Goal: Transaction & Acquisition: Book appointment/travel/reservation

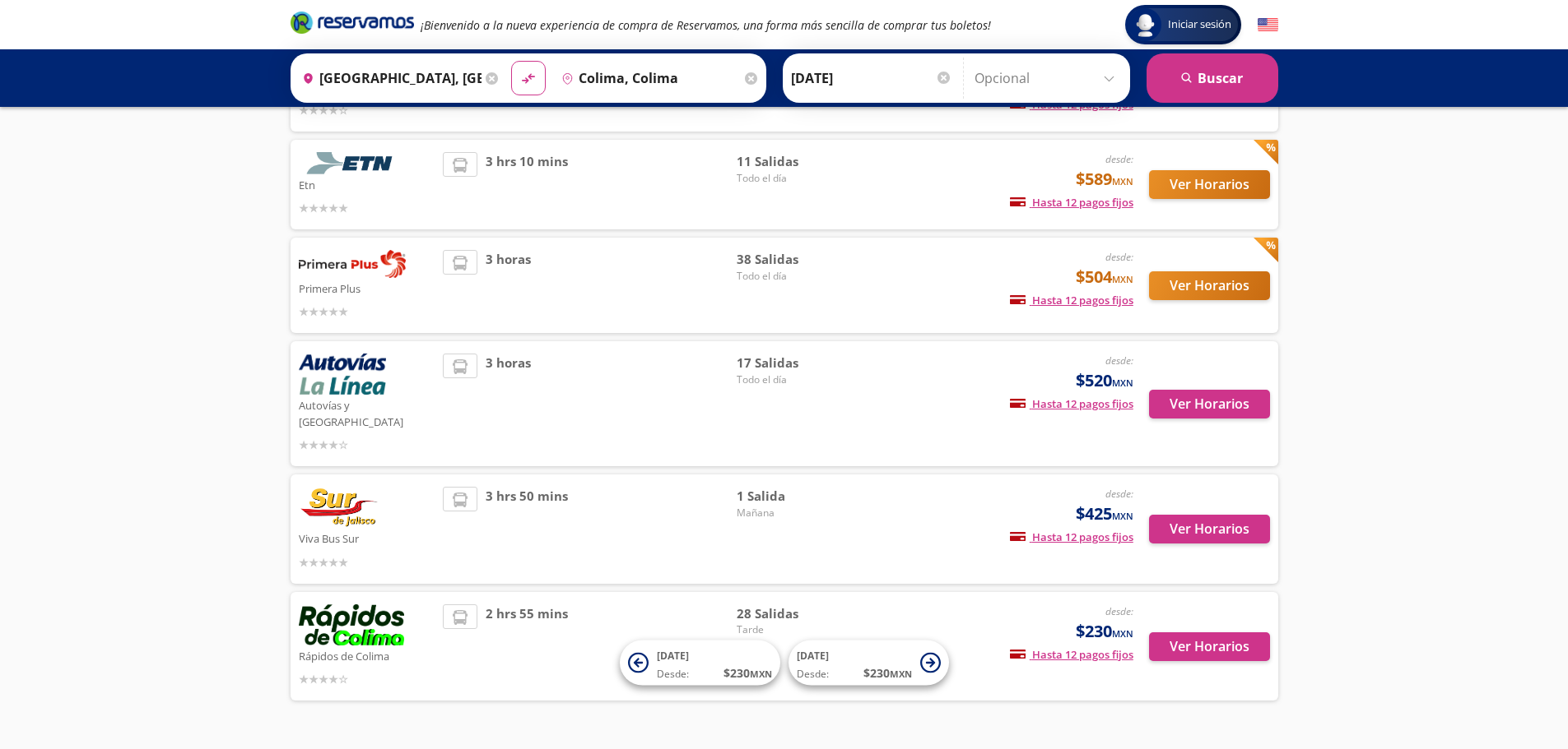
scroll to position [209, 0]
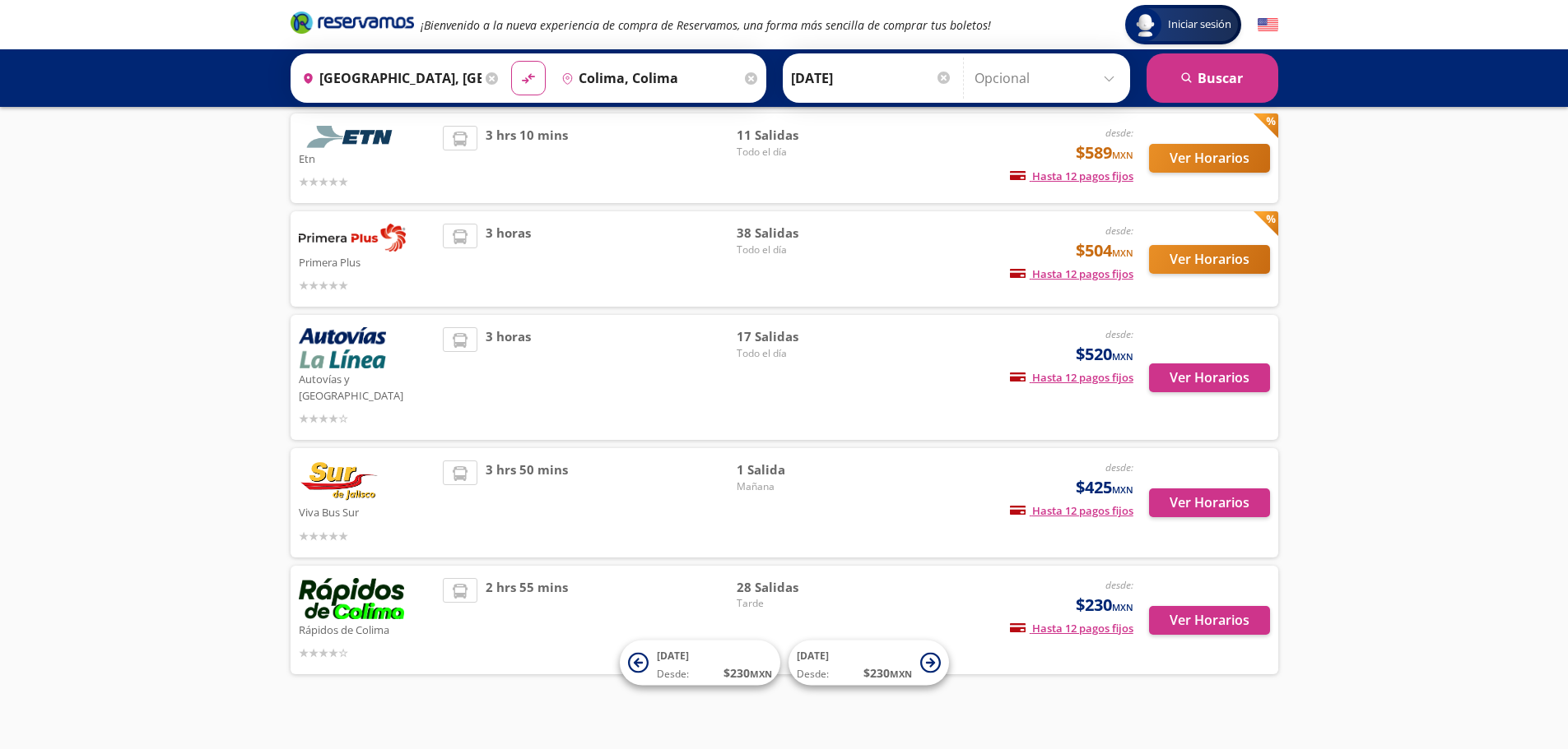
click at [924, 475] on div "desde: $425 MXN Hasta 12 pagos fijos Pagos fijos en compras mayores a $30 MXN, …" at bounding box center [995, 502] width 272 height 85
click at [1178, 500] on button "Ver Horarios" at bounding box center [1209, 502] width 121 height 29
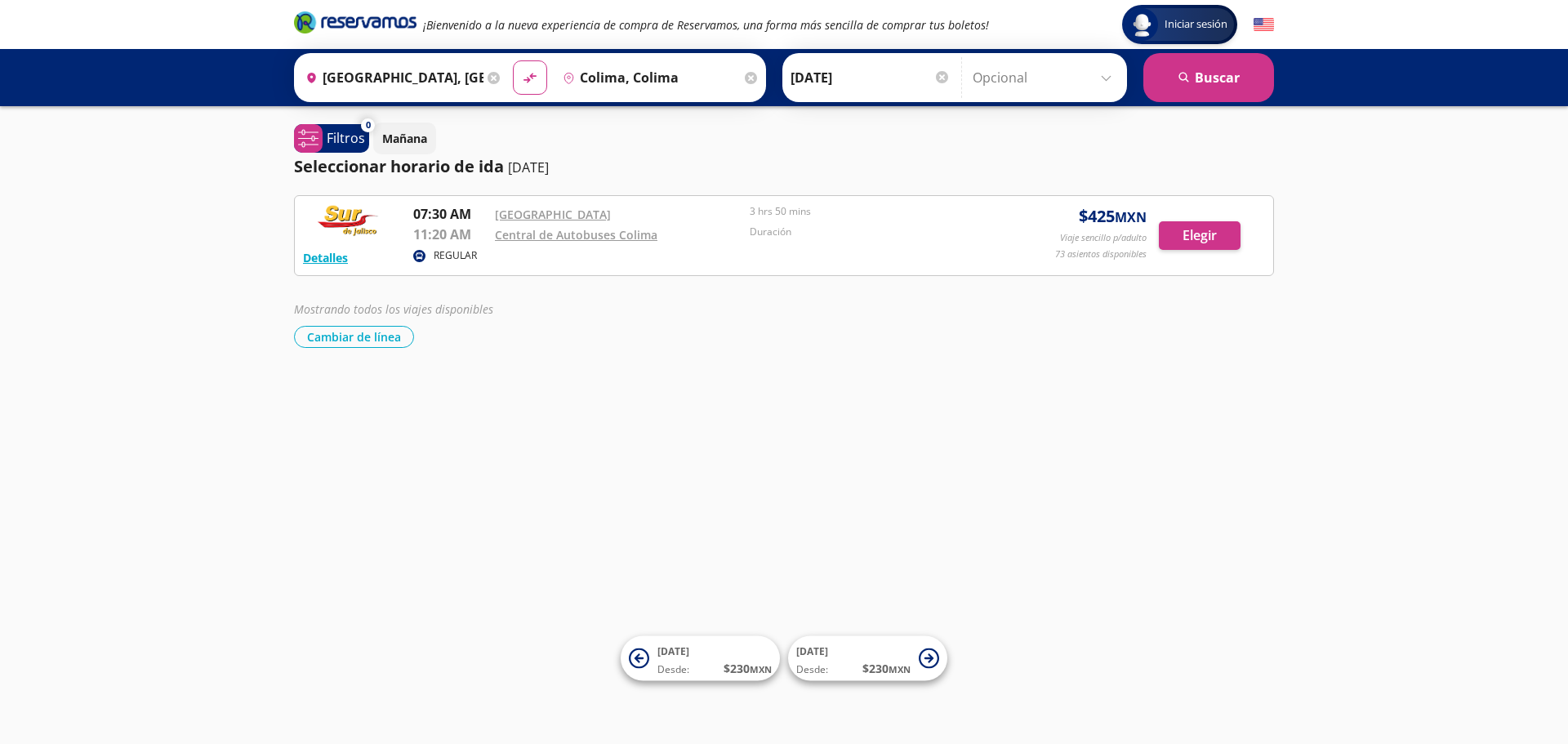
drag, startPoint x: 982, startPoint y: 406, endPoint x: 952, endPoint y: 403, distance: 30.1
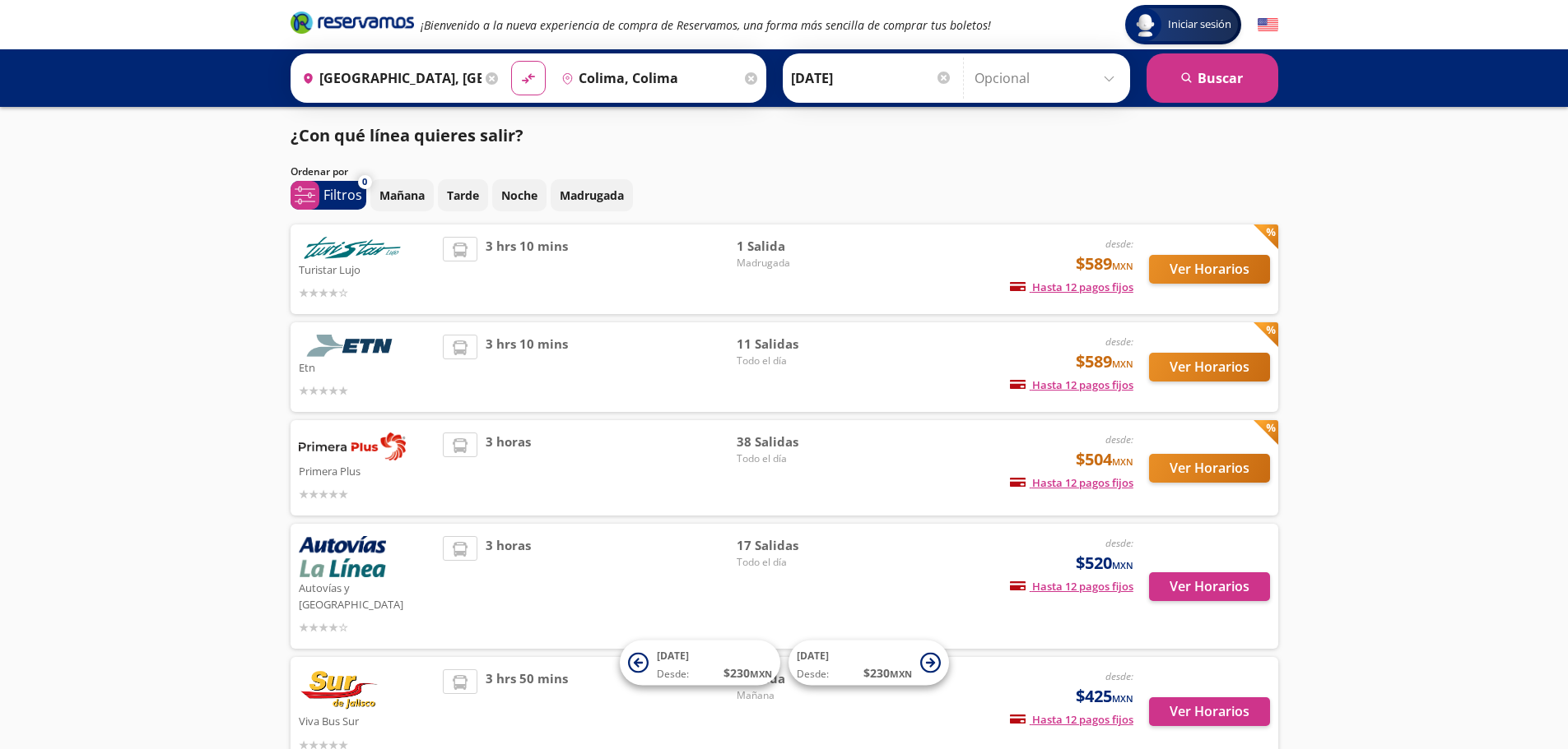
click at [498, 76] on div "Origen heroicons:map-pin-20-solid [GEOGRAPHIC_DATA], [GEOGRAPHIC_DATA]" at bounding box center [399, 78] width 208 height 43
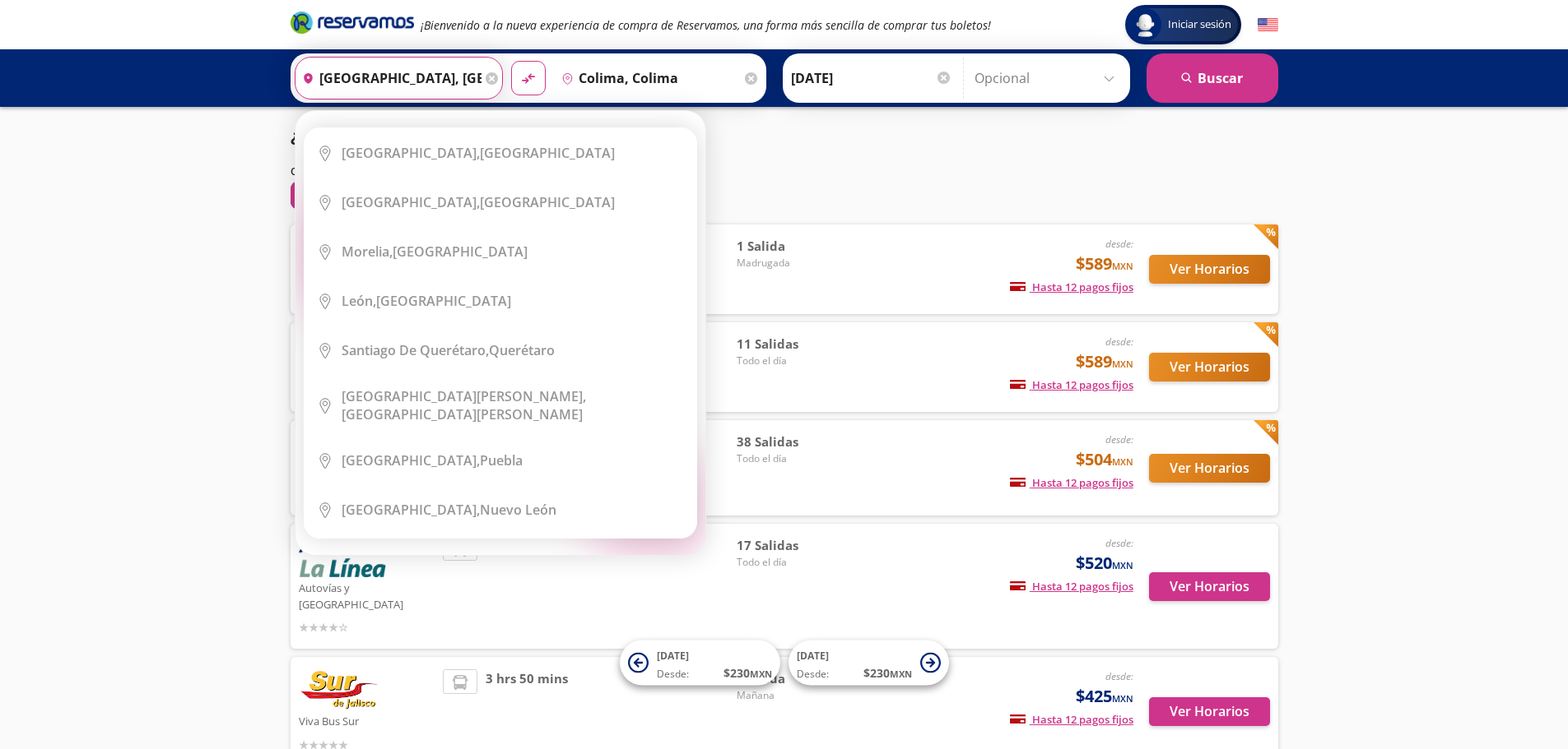
click at [480, 78] on div "Origen heroicons:map-pin-20-solid [GEOGRAPHIC_DATA], [GEOGRAPHIC_DATA]" at bounding box center [399, 78] width 208 height 43
click at [486, 78] on icon at bounding box center [492, 79] width 12 height 12
click at [455, 77] on input "Origen" at bounding box center [397, 78] width 202 height 41
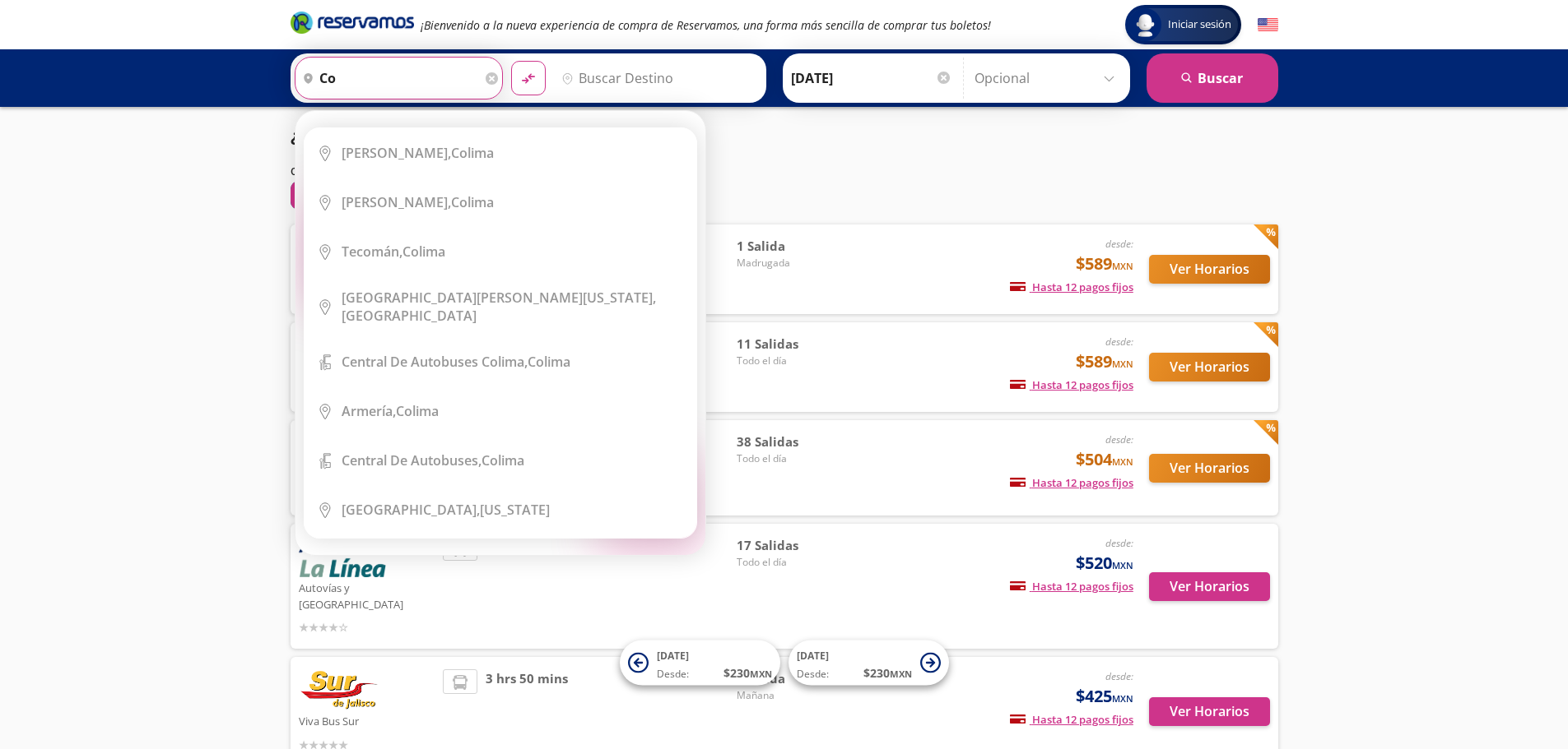
type input "c"
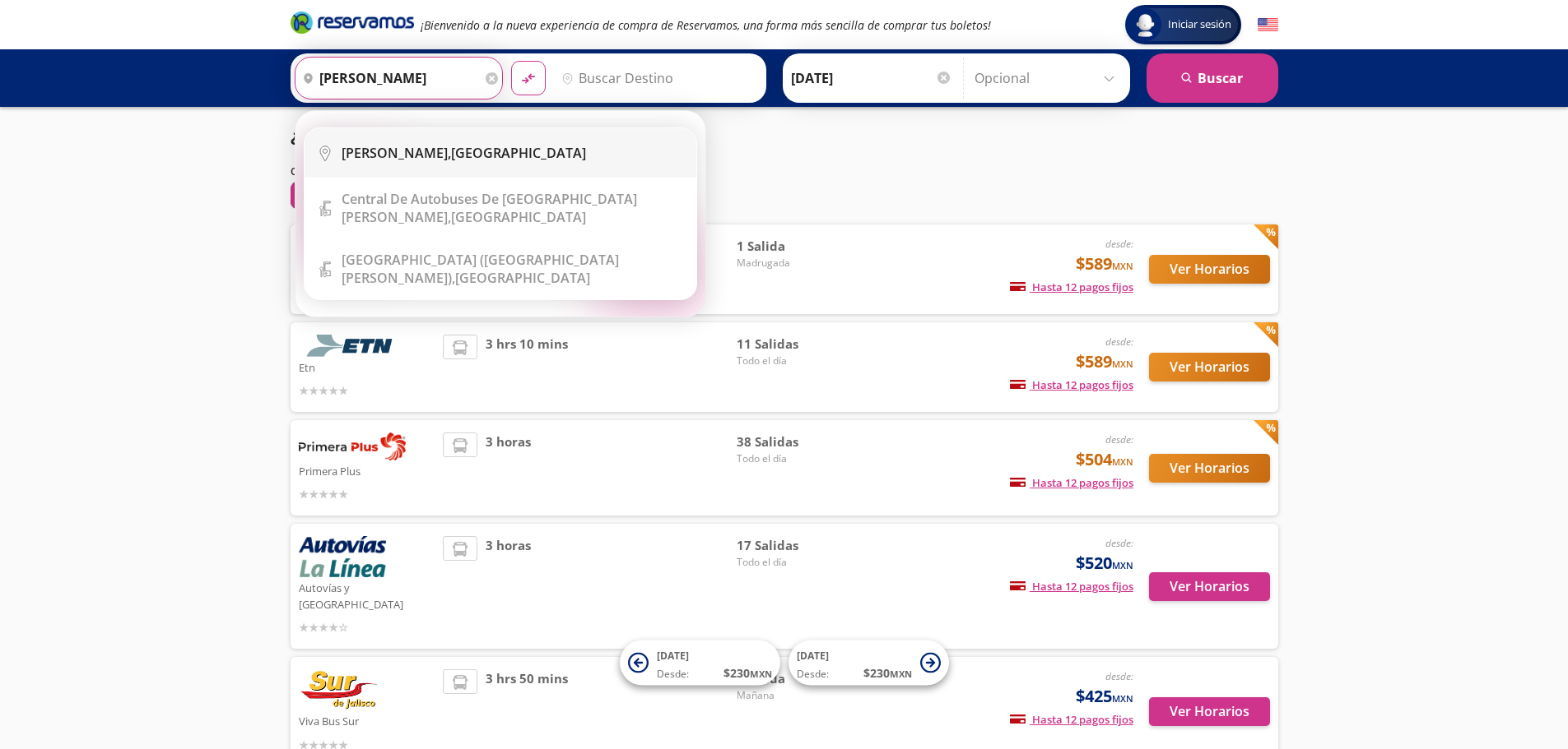
click at [505, 161] on div "[PERSON_NAME], [GEOGRAPHIC_DATA]" at bounding box center [463, 153] width 244 height 18
type input "[PERSON_NAME], [GEOGRAPHIC_DATA]"
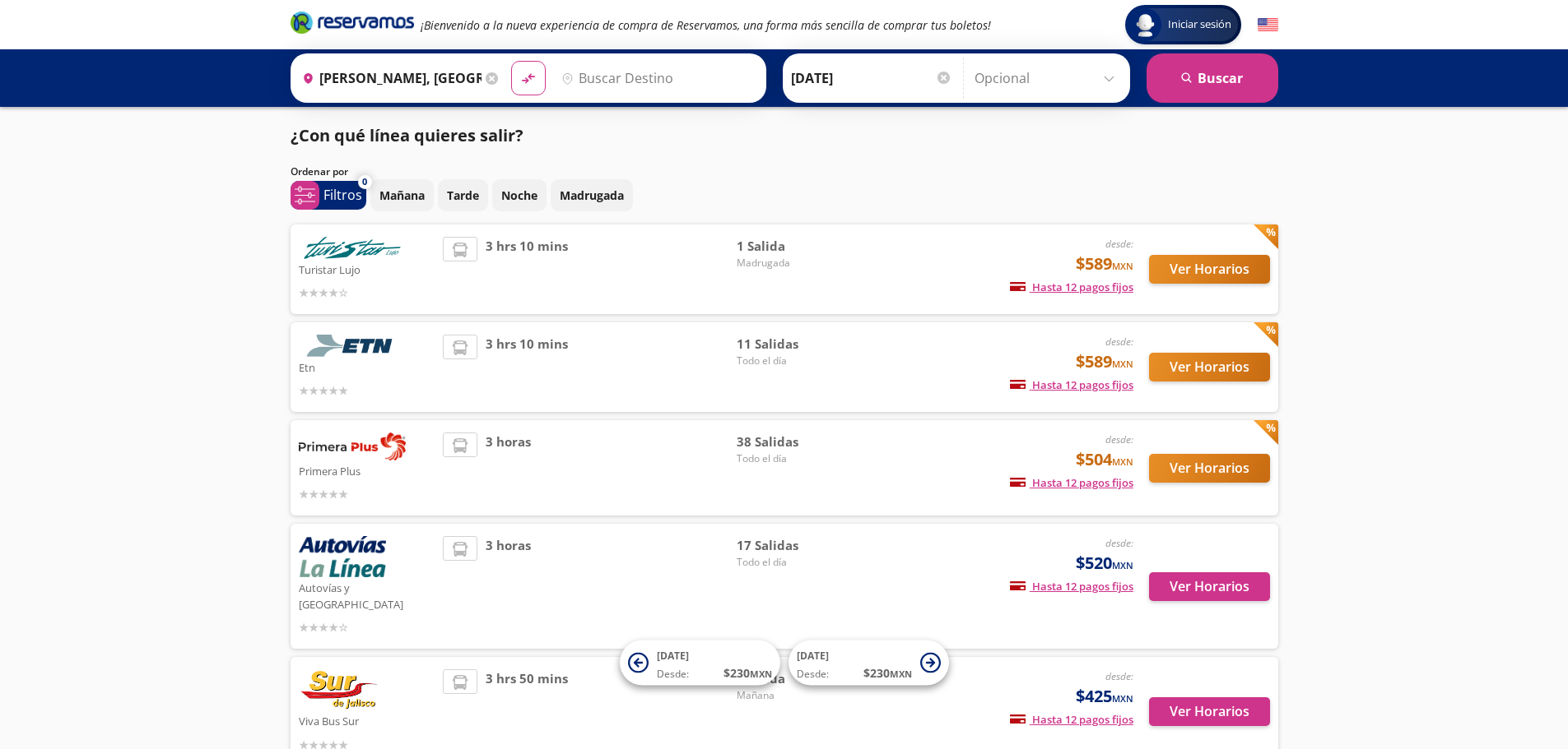
click at [600, 88] on input "Destino" at bounding box center [656, 78] width 202 height 41
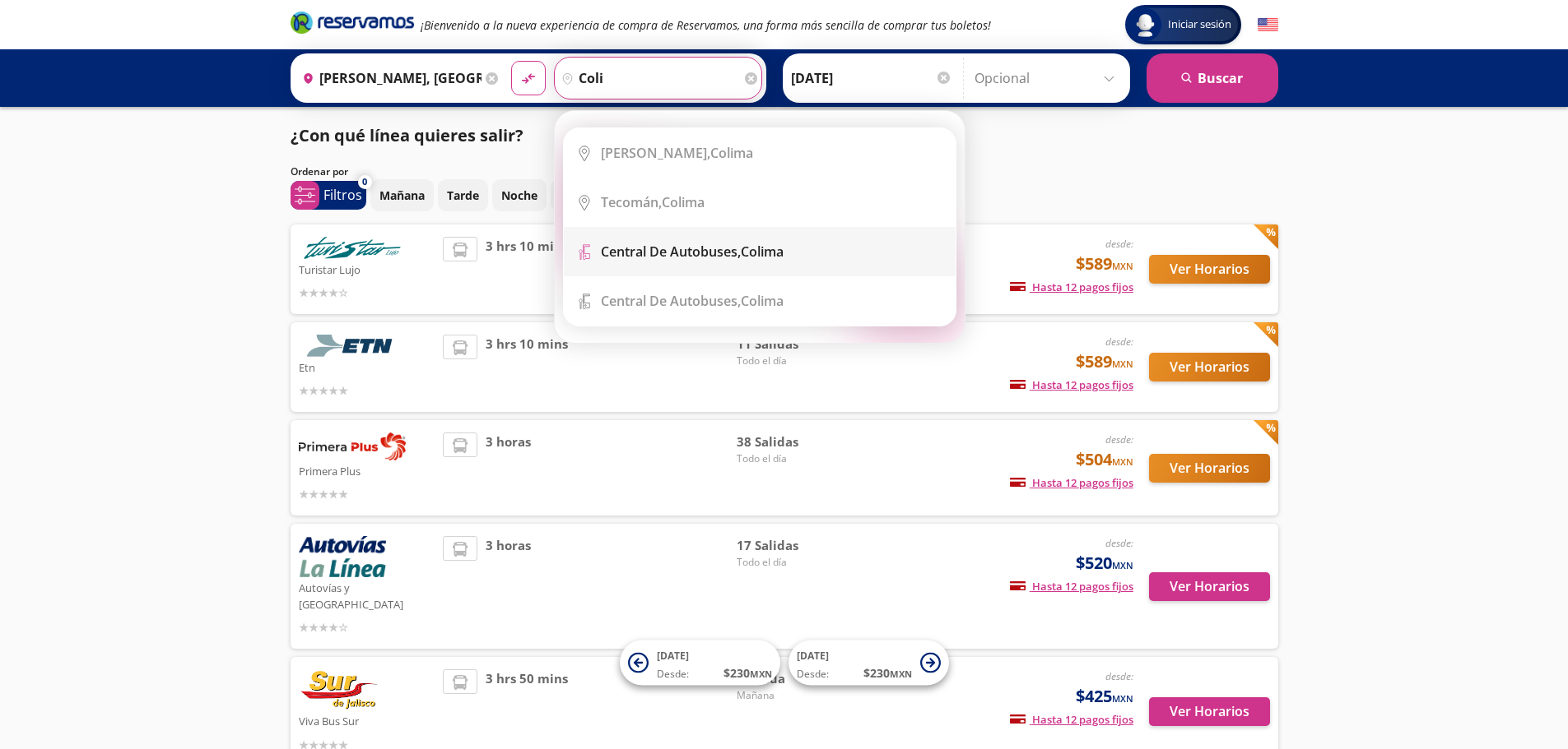
click at [714, 250] on b "Central de Autobuses," at bounding box center [671, 251] width 140 height 18
type input "Central de Autobuses, [GEOGRAPHIC_DATA]"
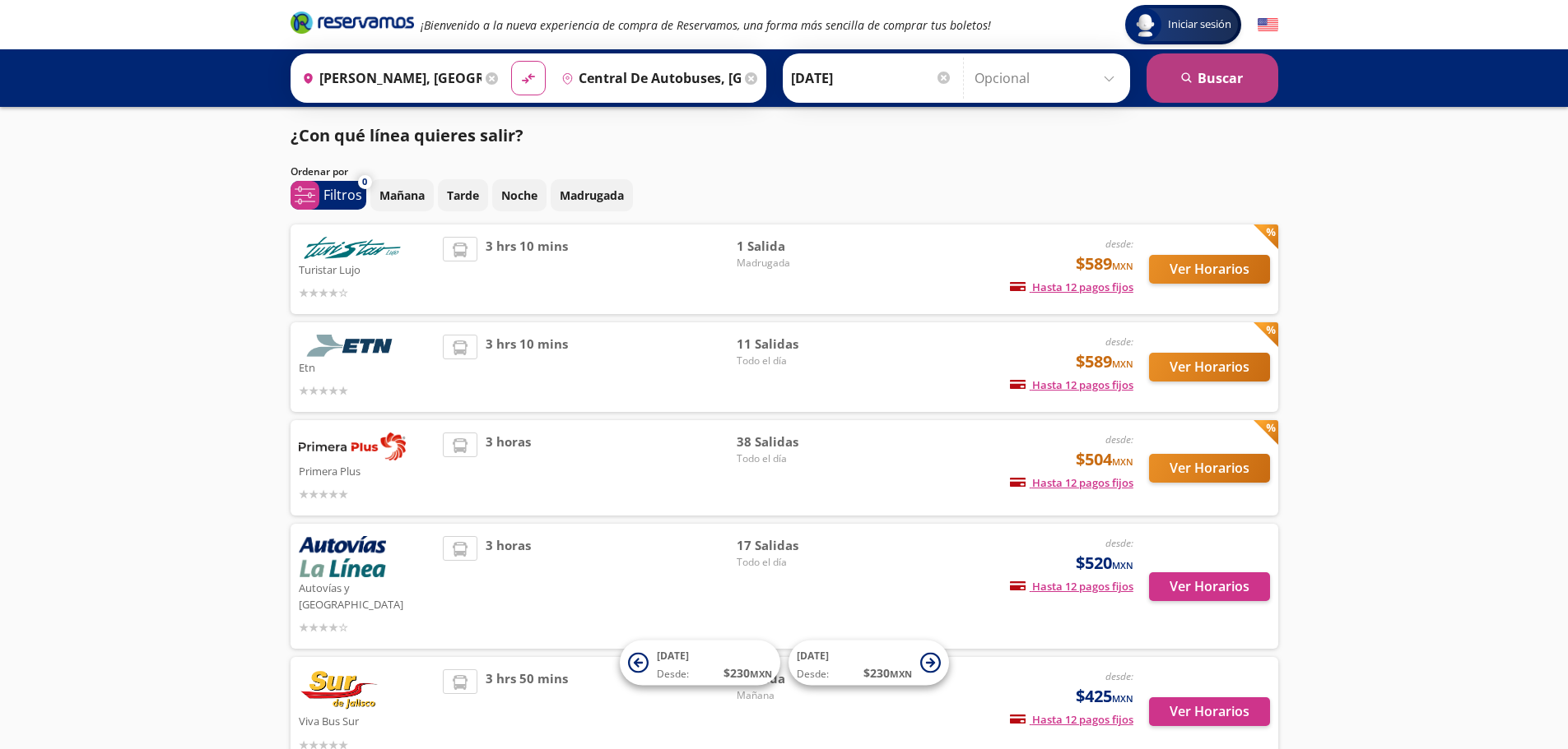
click at [1213, 78] on button "search [GEOGRAPHIC_DATA]" at bounding box center [1213, 78] width 131 height 49
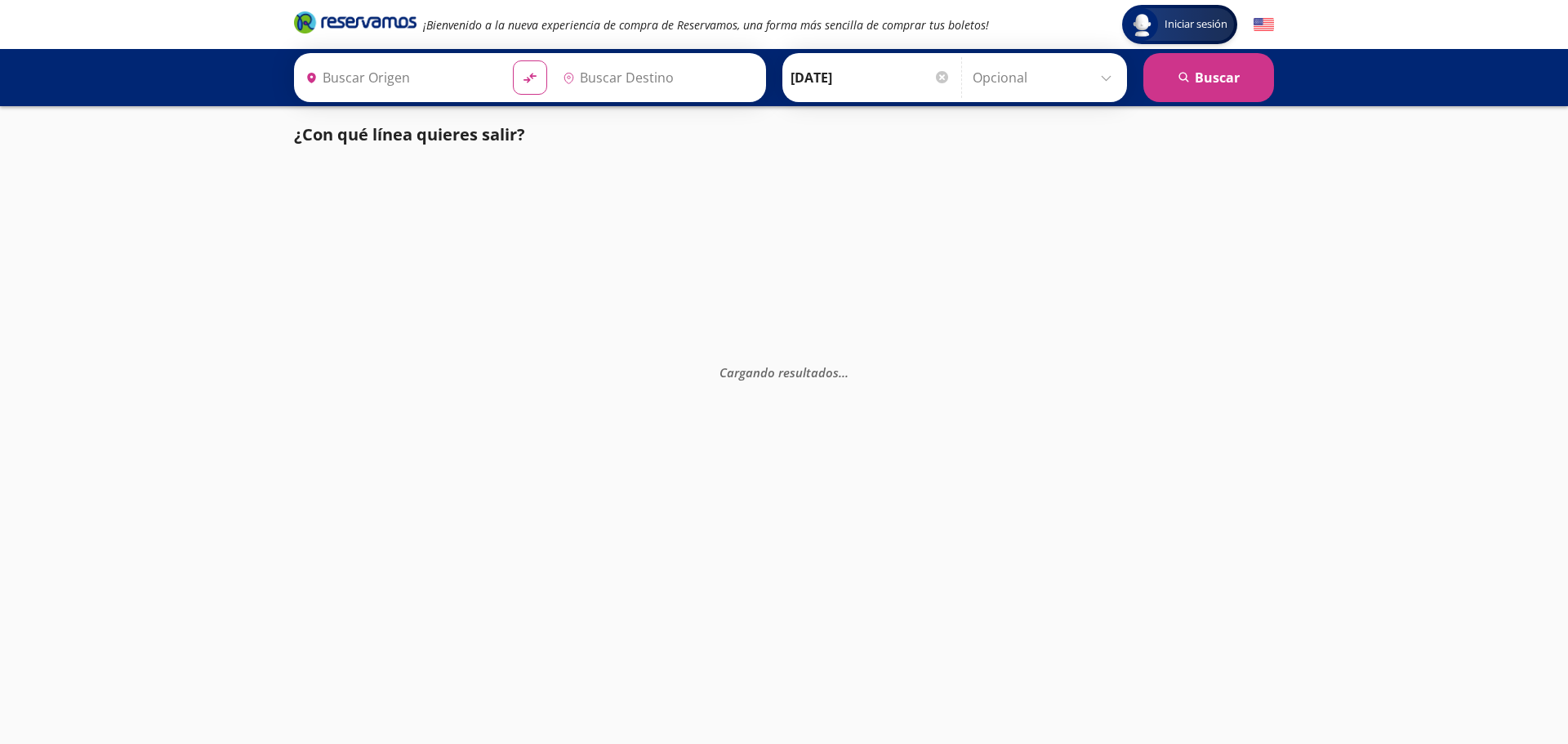
type input "[PERSON_NAME], [GEOGRAPHIC_DATA]"
type input "Central de Autobuses, [GEOGRAPHIC_DATA]"
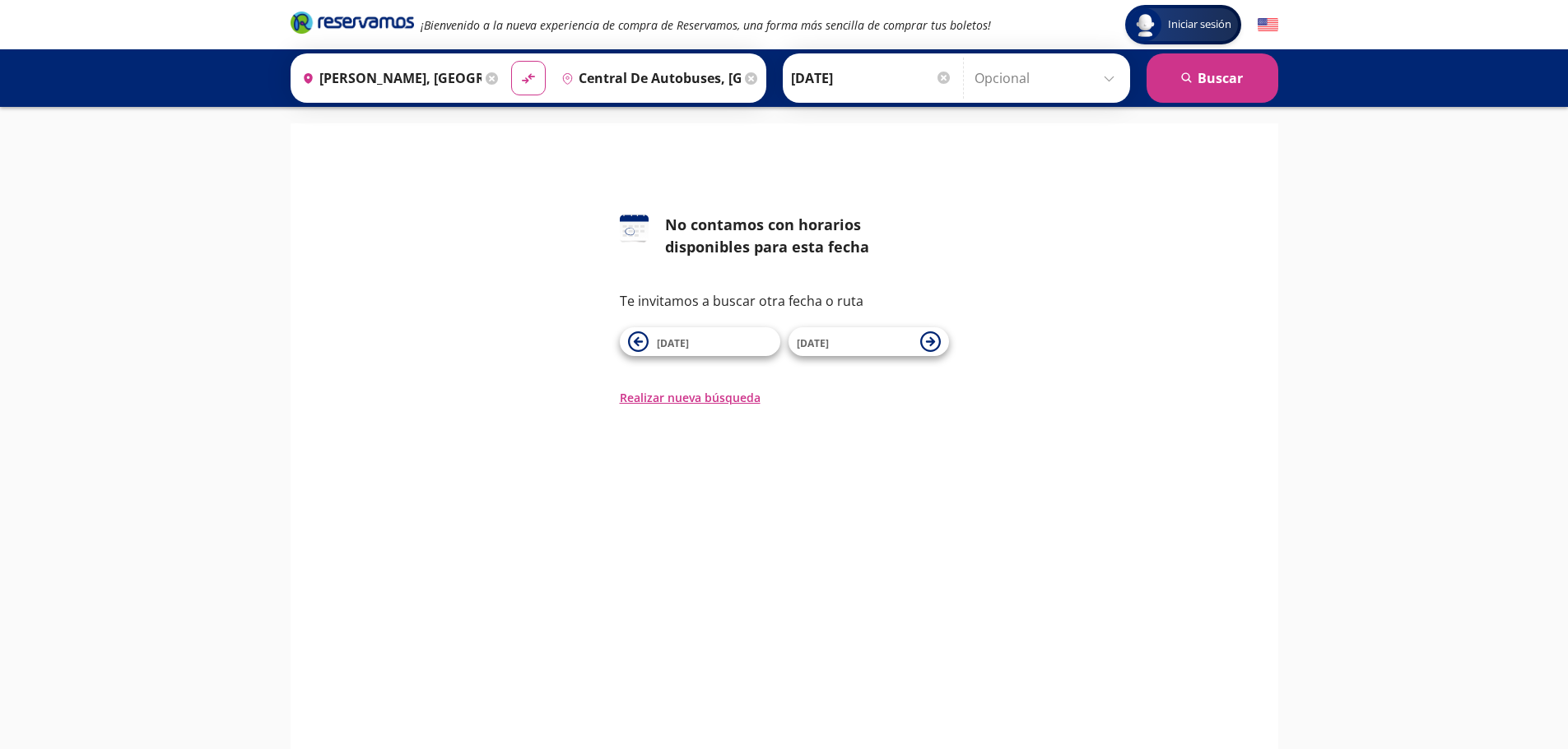
click at [735, 86] on div "Destino pin-outline Central de Autobuses, [GEOGRAPHIC_DATA]" at bounding box center [658, 78] width 208 height 43
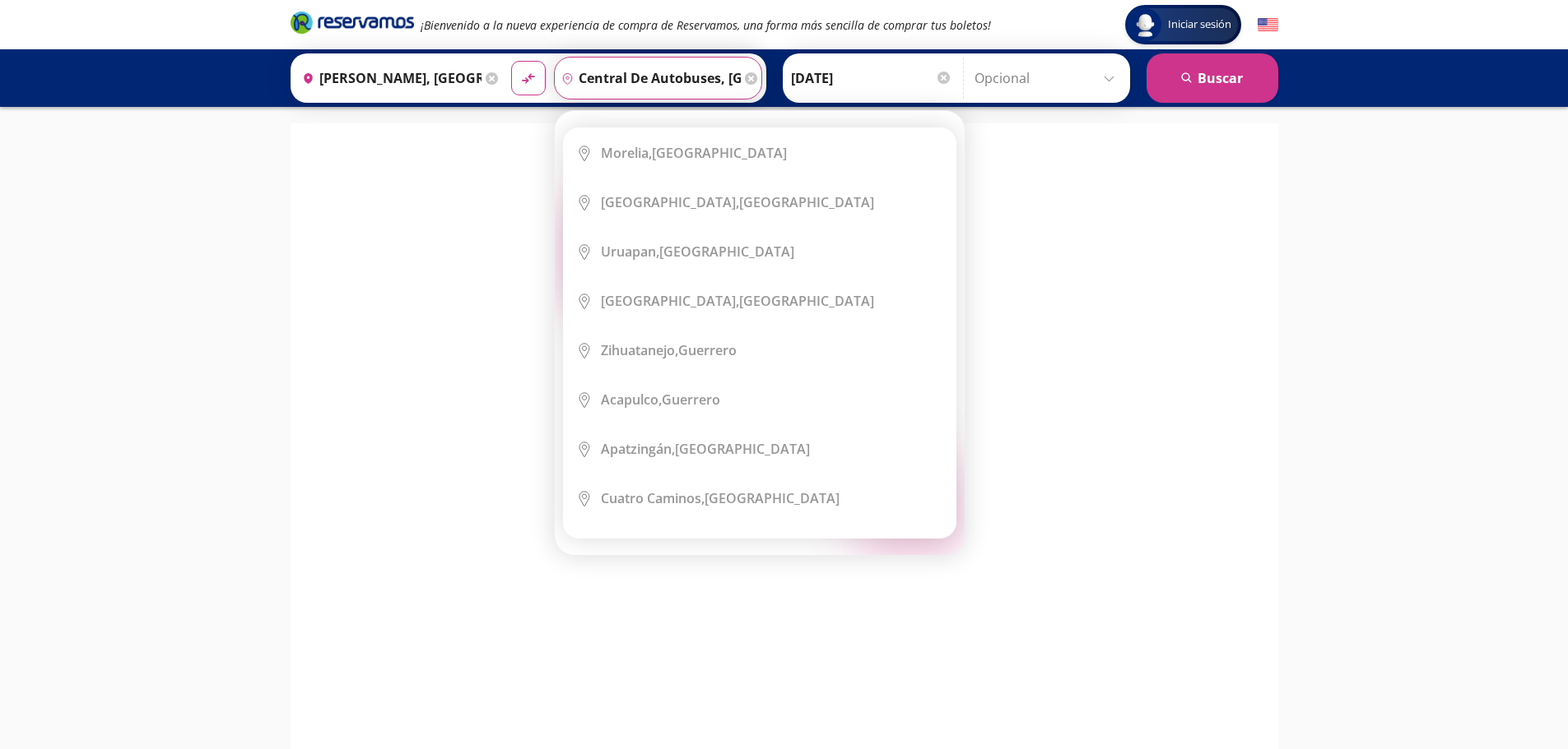
click at [749, 81] on icon at bounding box center [751, 79] width 12 height 12
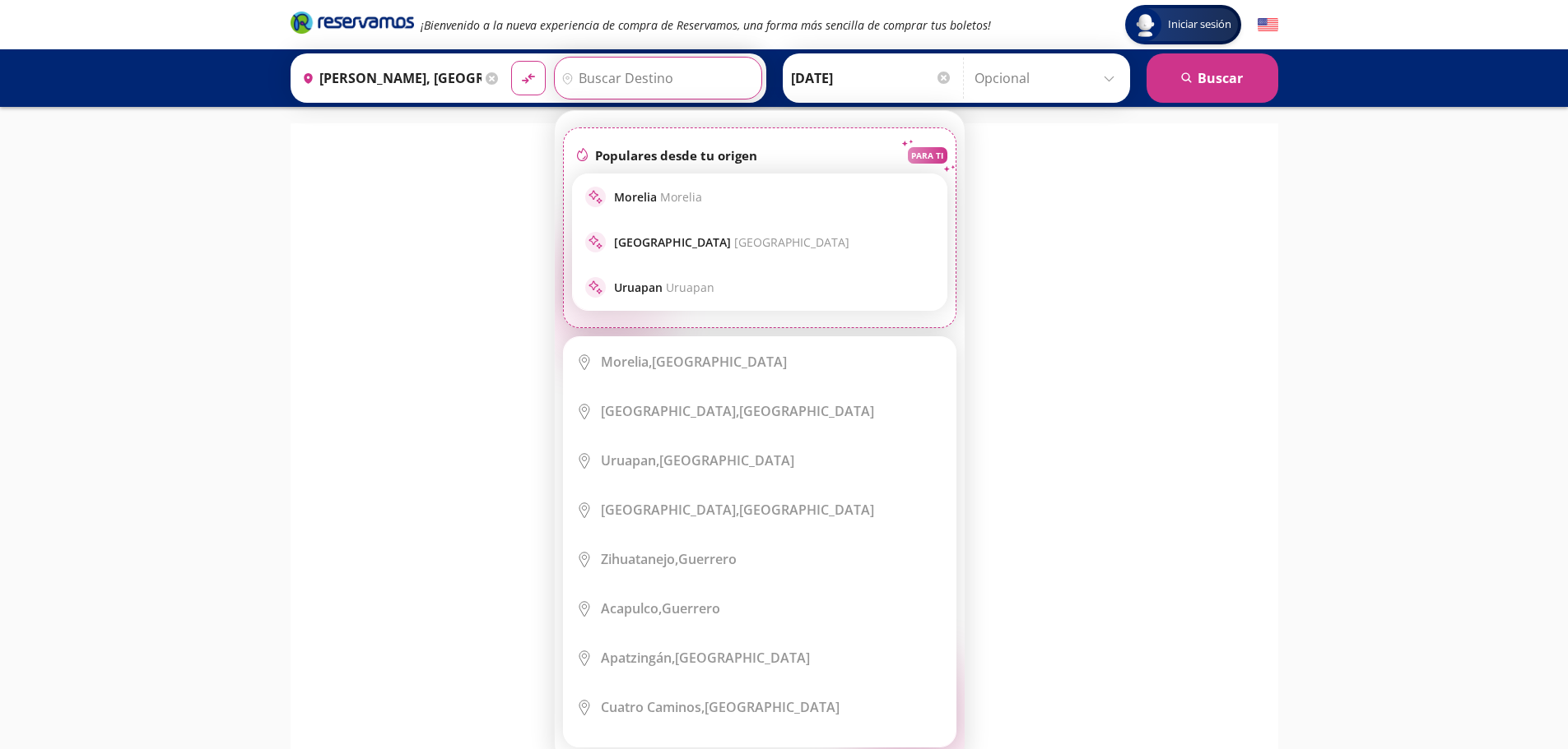
scroll to position [0, 0]
click at [694, 81] on input "Destino" at bounding box center [656, 78] width 202 height 41
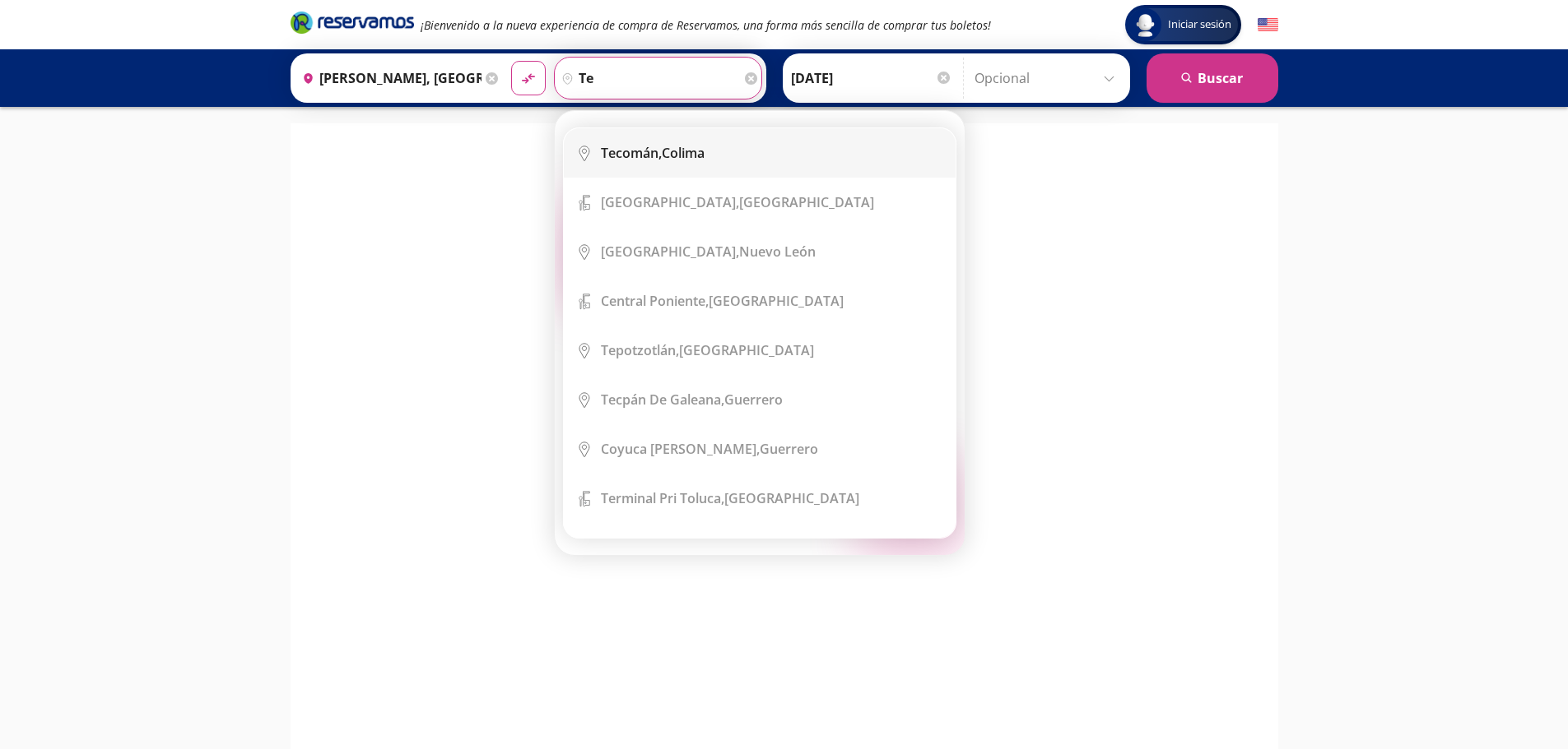
click at [693, 145] on div "Tecomán, Colima" at bounding box center [652, 153] width 103 height 18
type input "Tecomán, Colima"
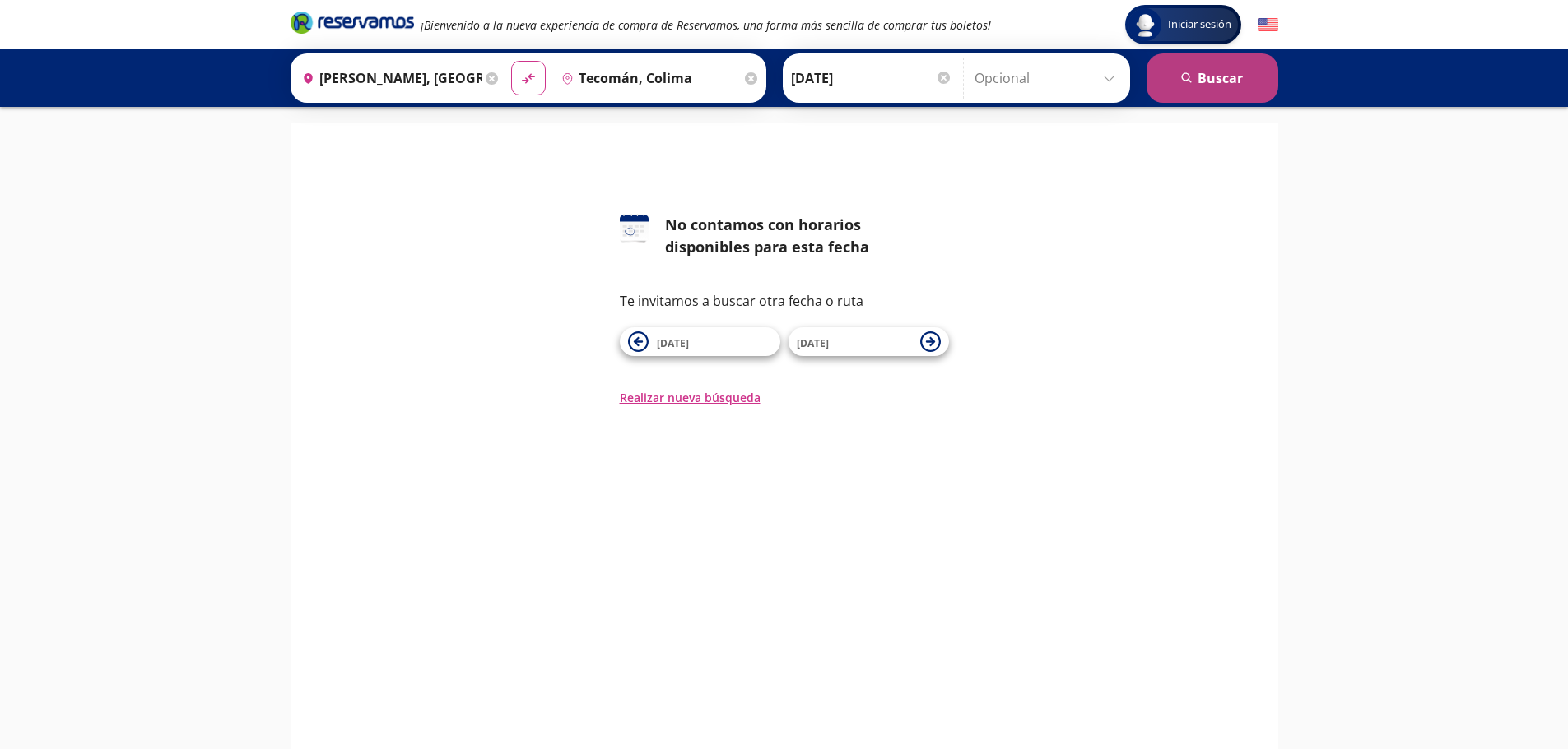
click at [1201, 82] on button "search [GEOGRAPHIC_DATA]" at bounding box center [1213, 78] width 131 height 49
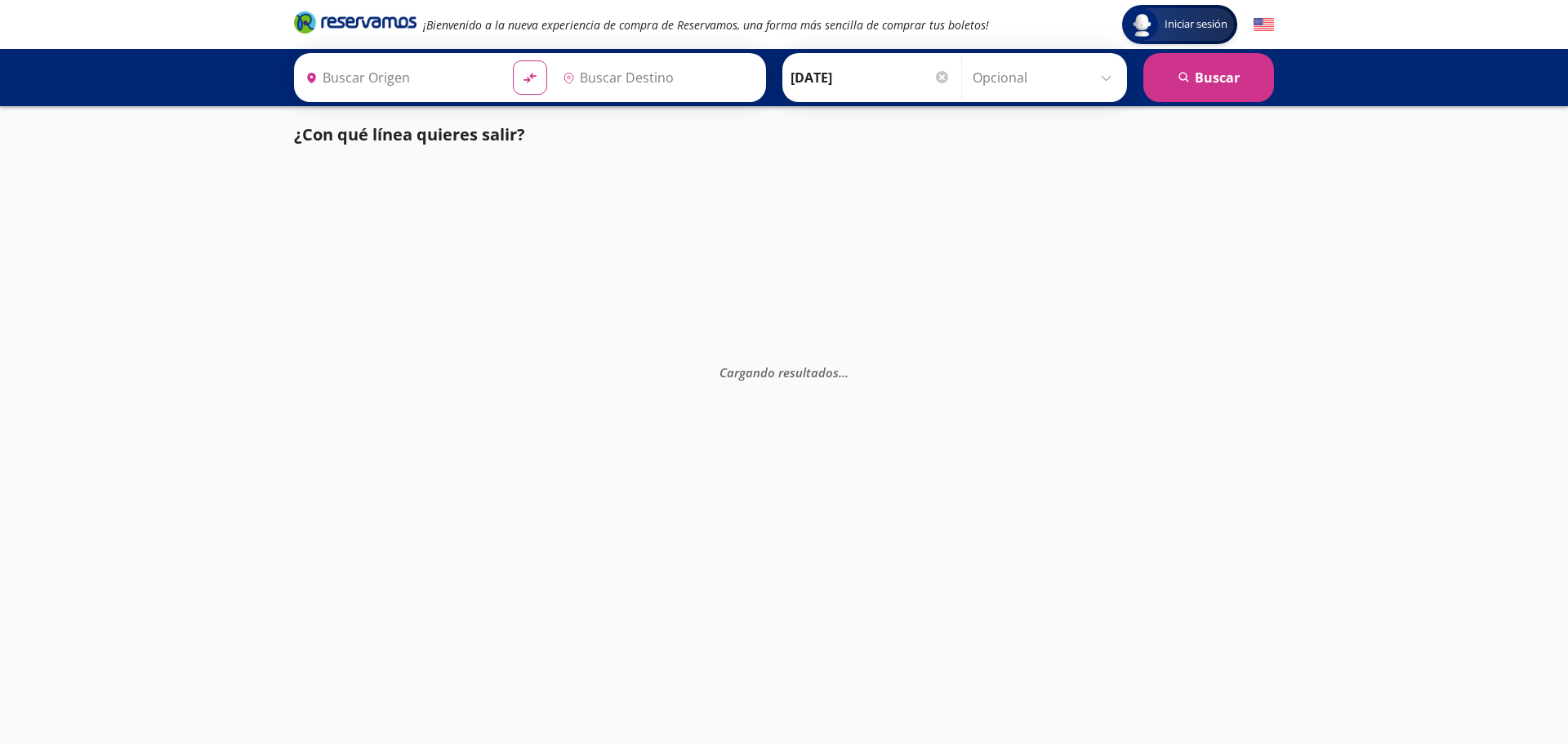
type input "[PERSON_NAME], [GEOGRAPHIC_DATA]"
type input "Tecomán, Colima"
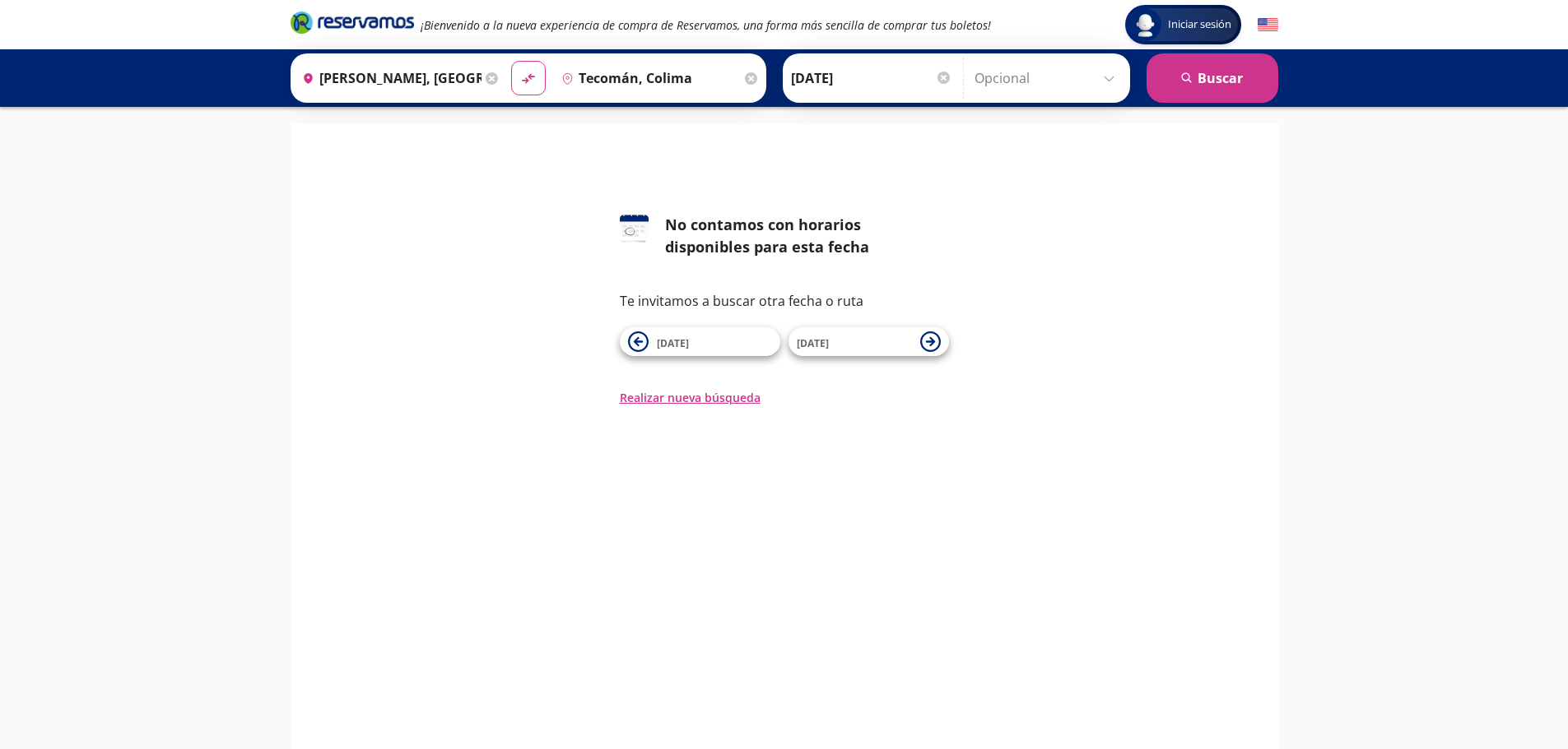
click at [745, 81] on icon at bounding box center [751, 79] width 12 height 12
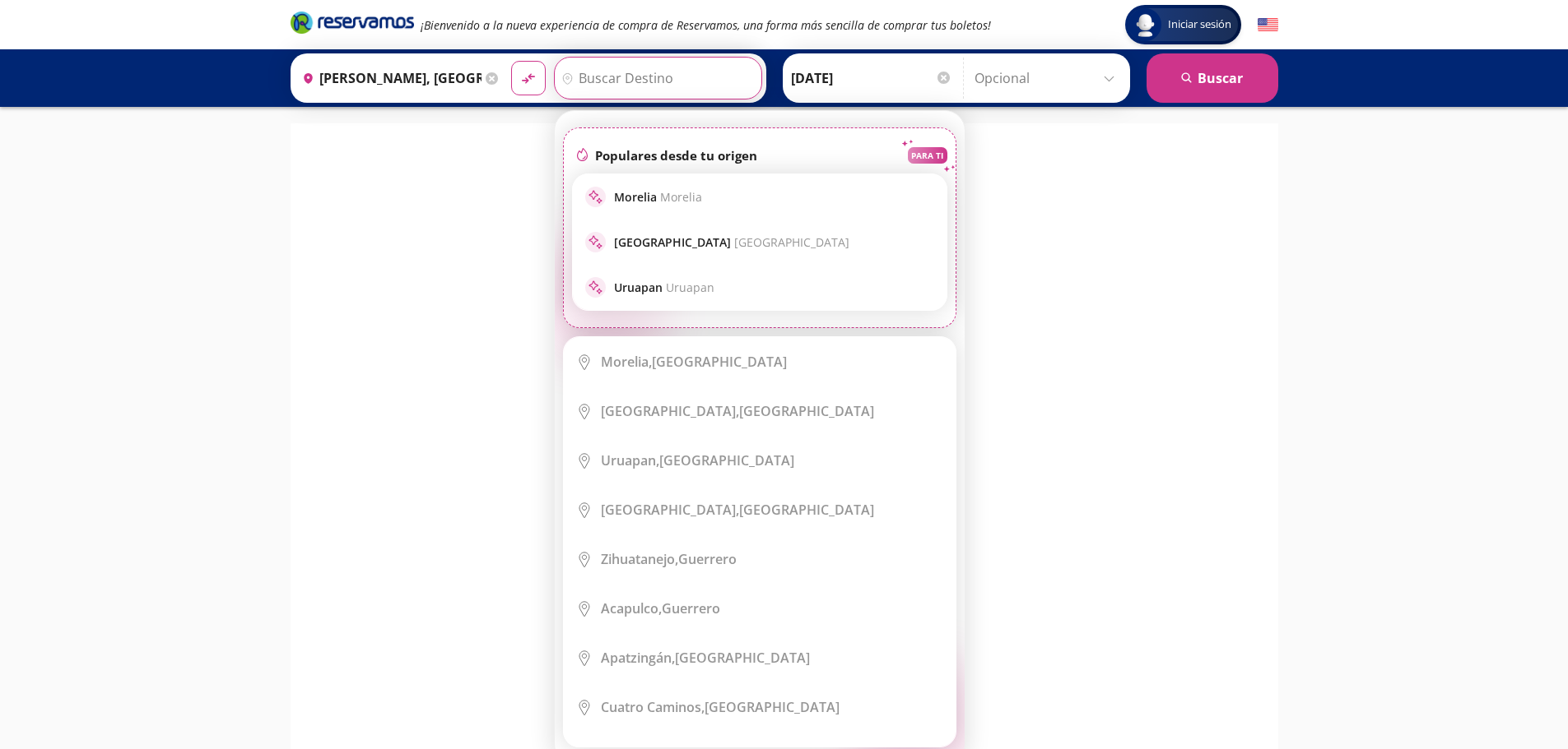
click at [684, 77] on input "Destino" at bounding box center [656, 78] width 202 height 41
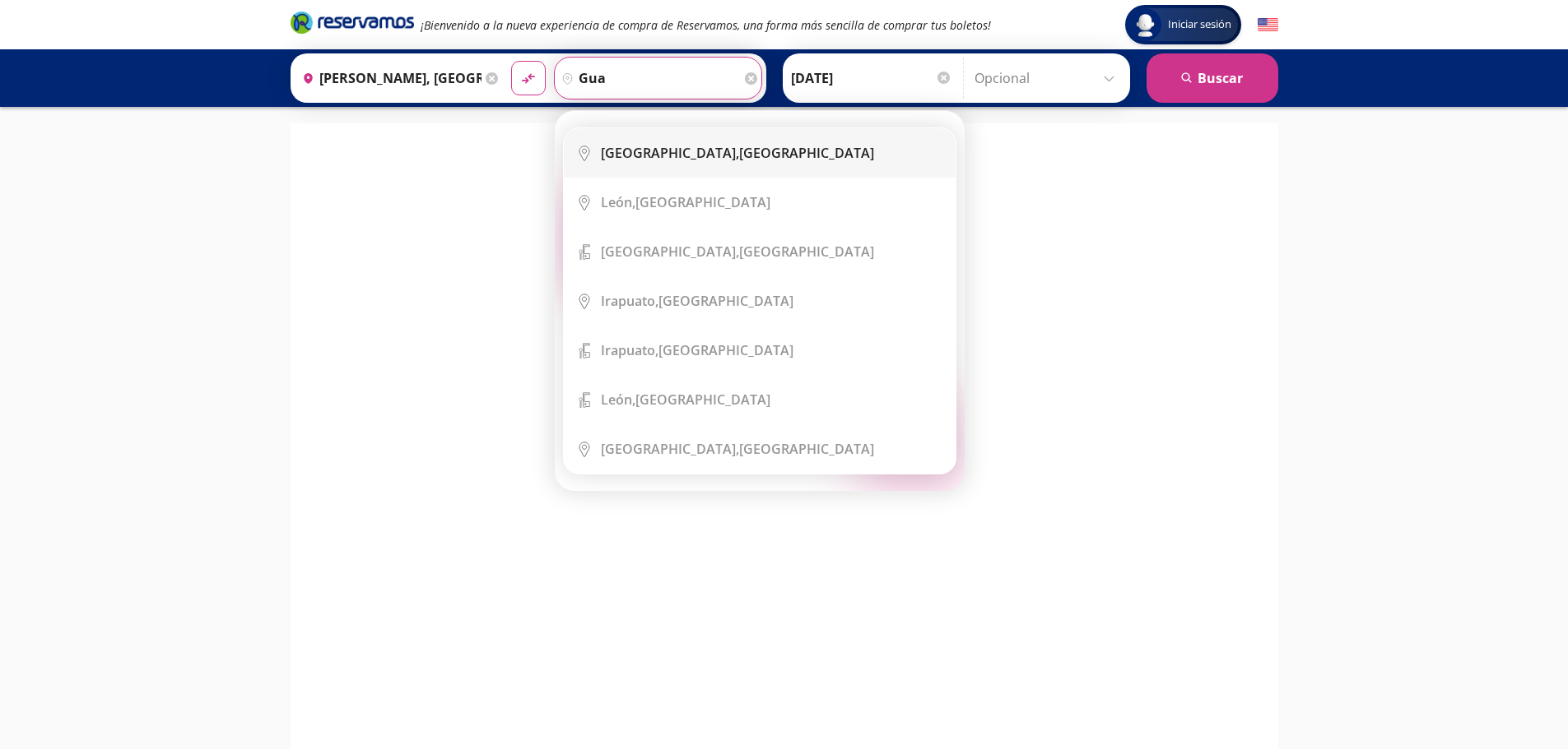
click at [698, 145] on div "[GEOGRAPHIC_DATA], [GEOGRAPHIC_DATA]" at bounding box center [737, 153] width 273 height 18
type input "[GEOGRAPHIC_DATA], [GEOGRAPHIC_DATA]"
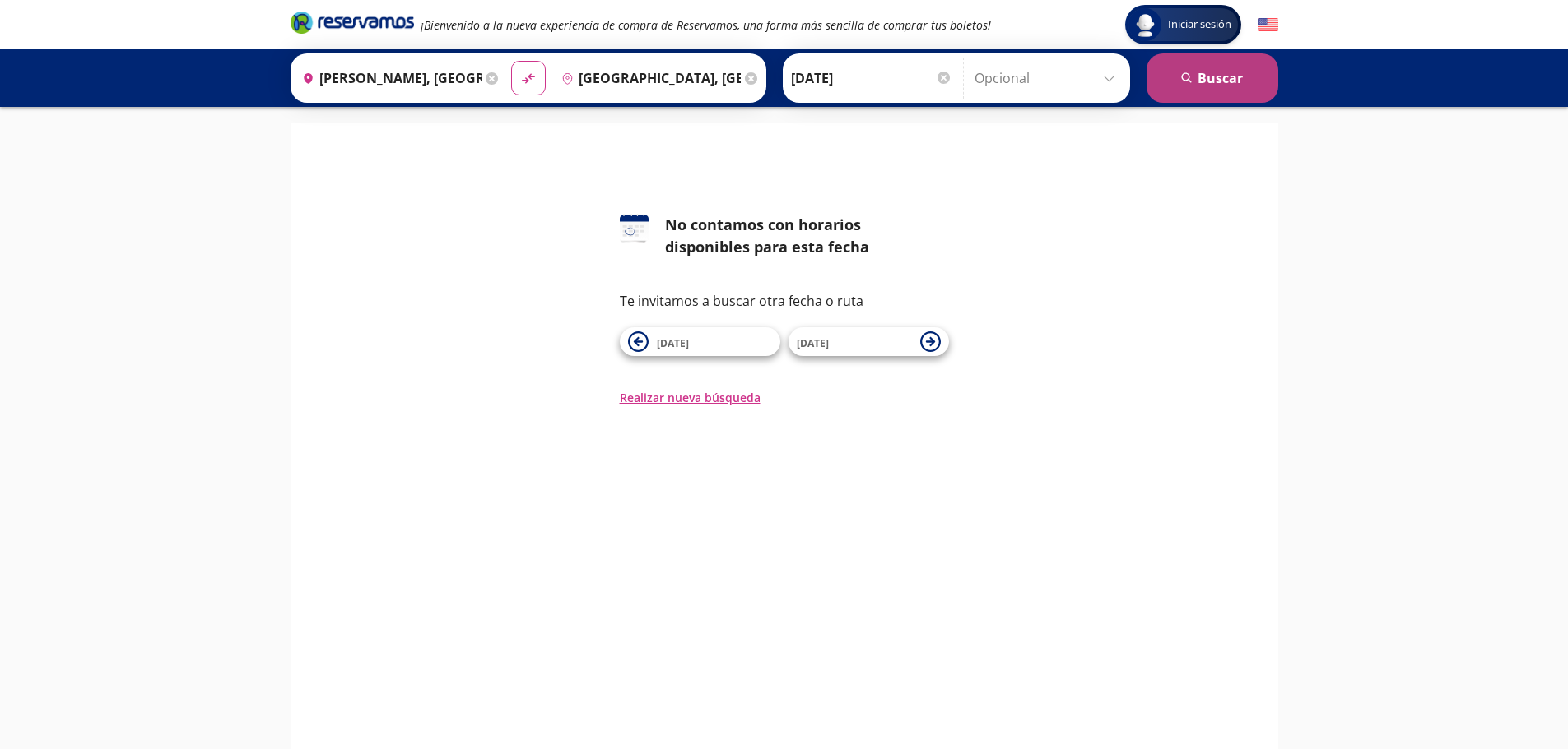
click at [1165, 79] on button "search [GEOGRAPHIC_DATA]" at bounding box center [1213, 78] width 131 height 49
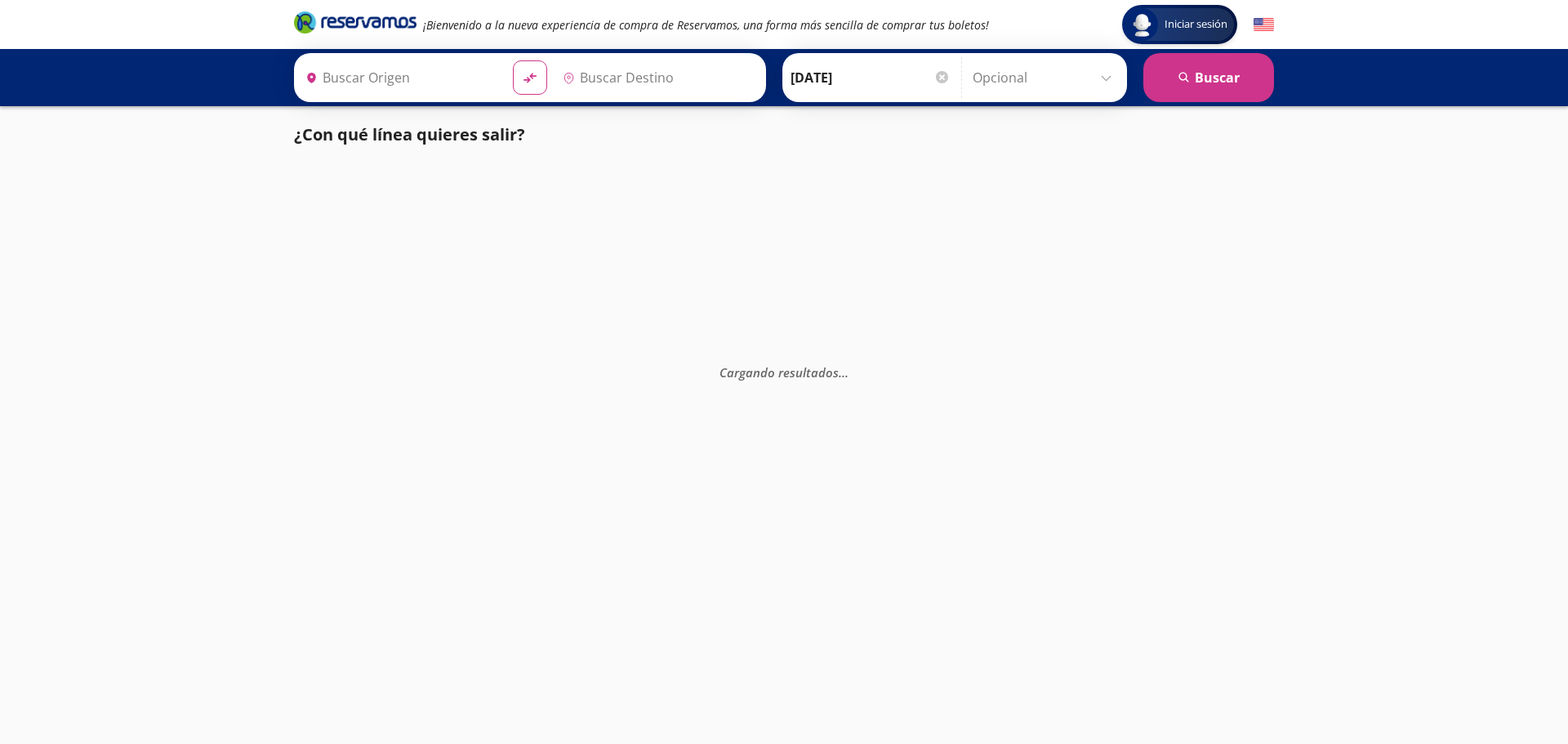
type input "[GEOGRAPHIC_DATA], [GEOGRAPHIC_DATA]"
type input "[PERSON_NAME], [GEOGRAPHIC_DATA]"
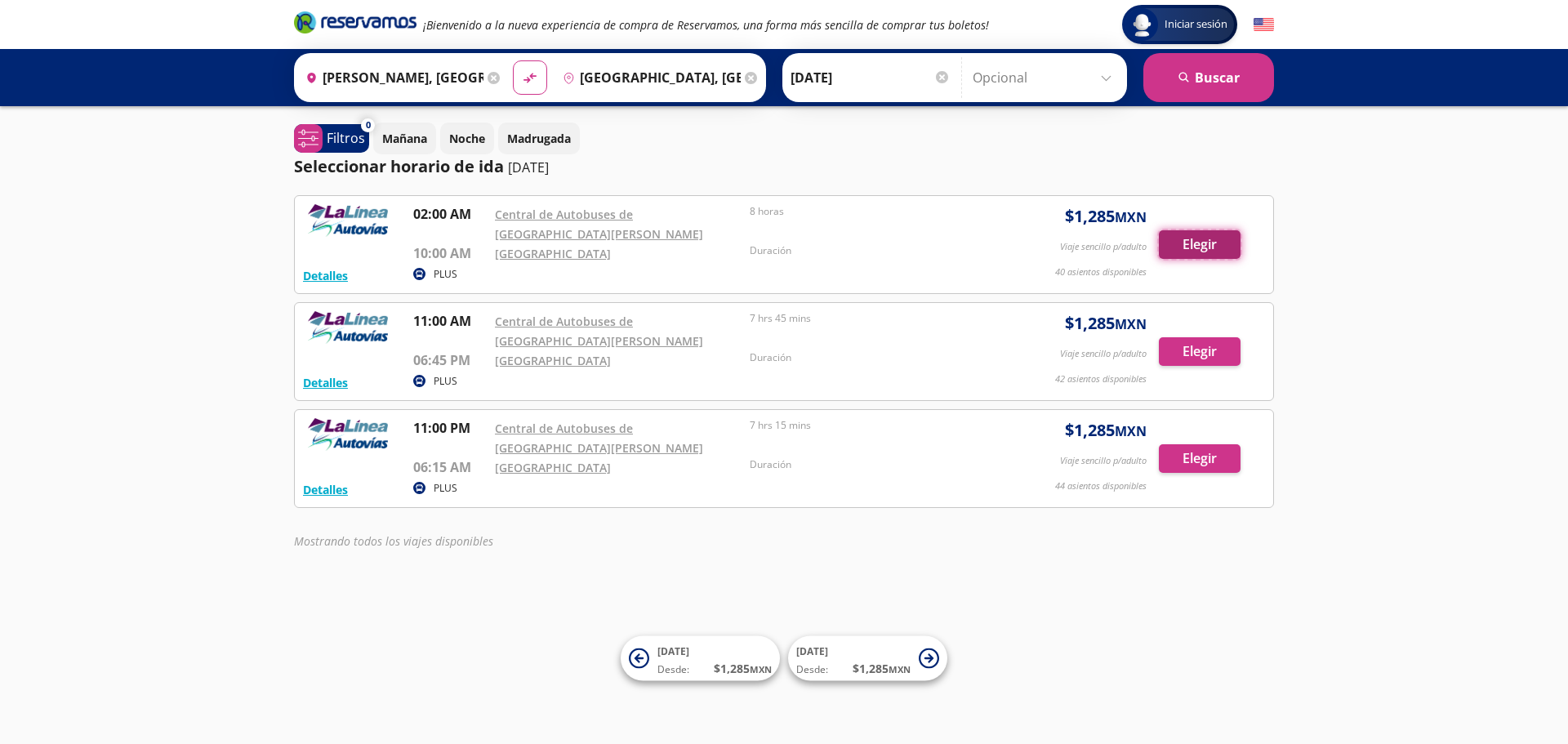
click at [1205, 254] on button "Elegir" at bounding box center [1200, 244] width 82 height 29
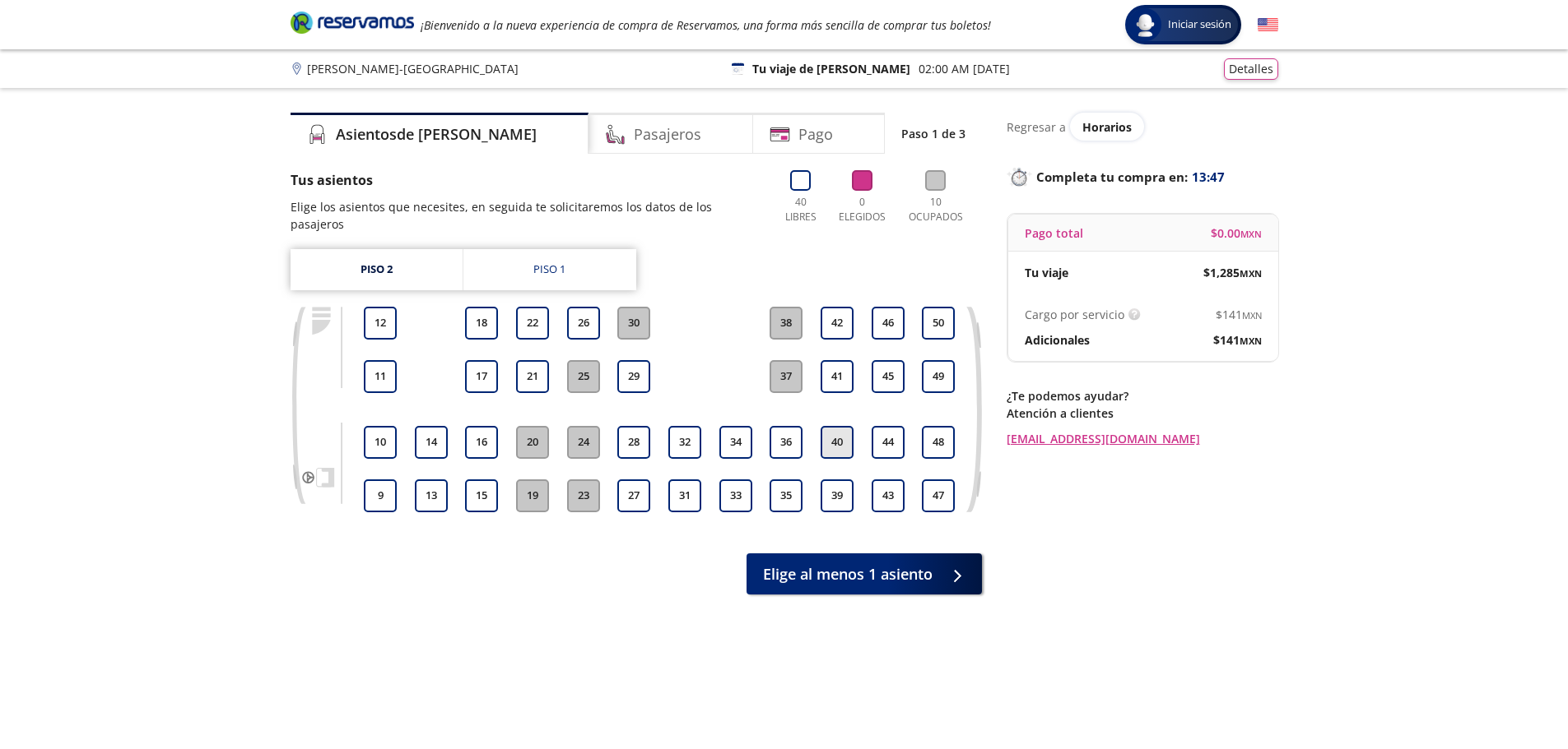
click at [835, 427] on button "40" at bounding box center [837, 443] width 33 height 33
click at [749, 427] on button "34" at bounding box center [736, 443] width 33 height 33
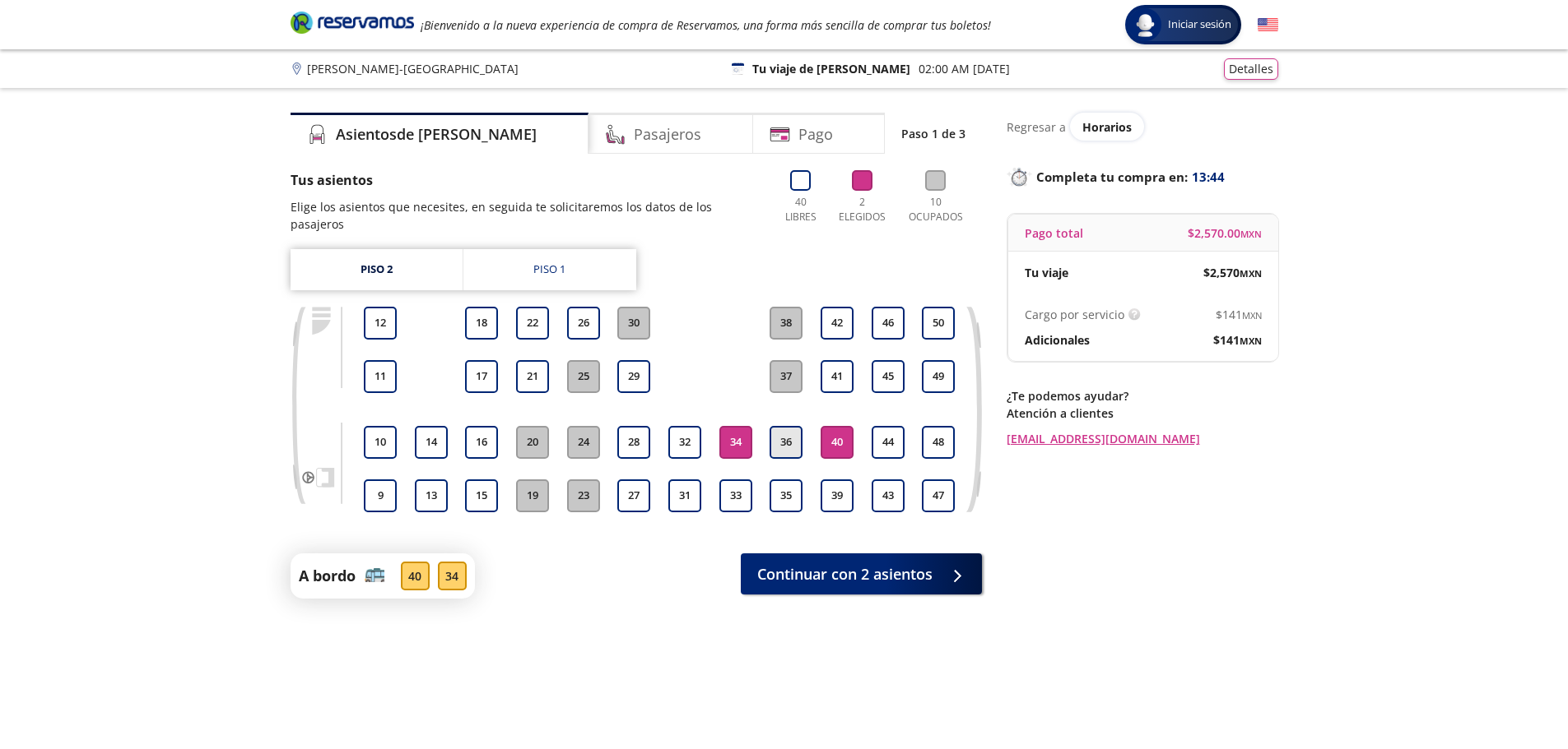
click at [777, 429] on button "36" at bounding box center [786, 443] width 33 height 33
click at [782, 480] on button "35" at bounding box center [786, 496] width 33 height 33
click at [734, 480] on button "33" at bounding box center [736, 496] width 33 height 33
click at [700, 459] on div "31 32" at bounding box center [686, 410] width 39 height 206
drag, startPoint x: 721, startPoint y: 480, endPoint x: 787, endPoint y: 486, distance: 66.3
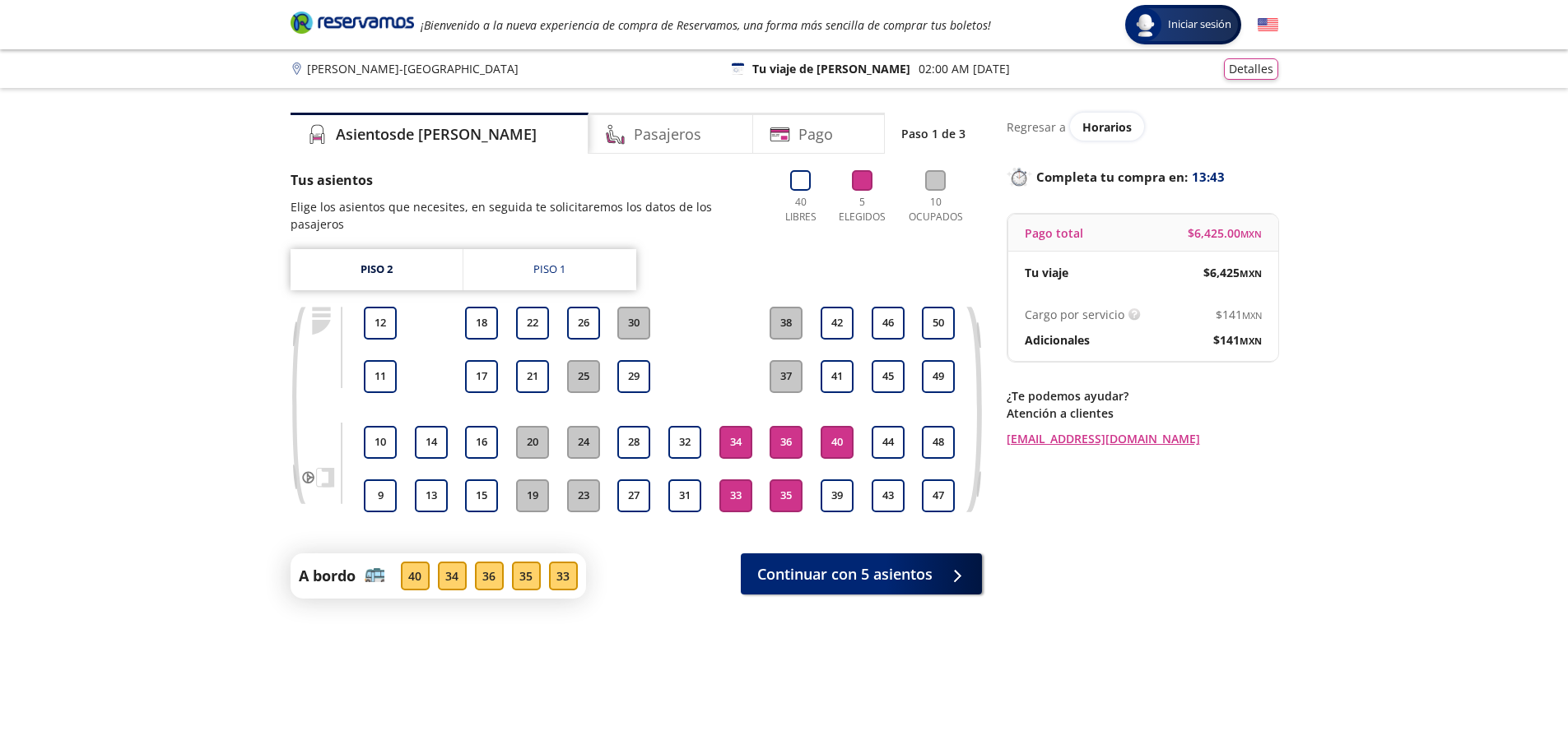
click at [733, 480] on button "33" at bounding box center [736, 496] width 33 height 33
click at [787, 486] on button "35" at bounding box center [786, 496] width 33 height 33
click at [776, 438] on button "36" at bounding box center [786, 443] width 33 height 33
click at [753, 426] on div "34" at bounding box center [735, 443] width 39 height 33
drag, startPoint x: 836, startPoint y: 422, endPoint x: 767, endPoint y: 422, distance: 69.0
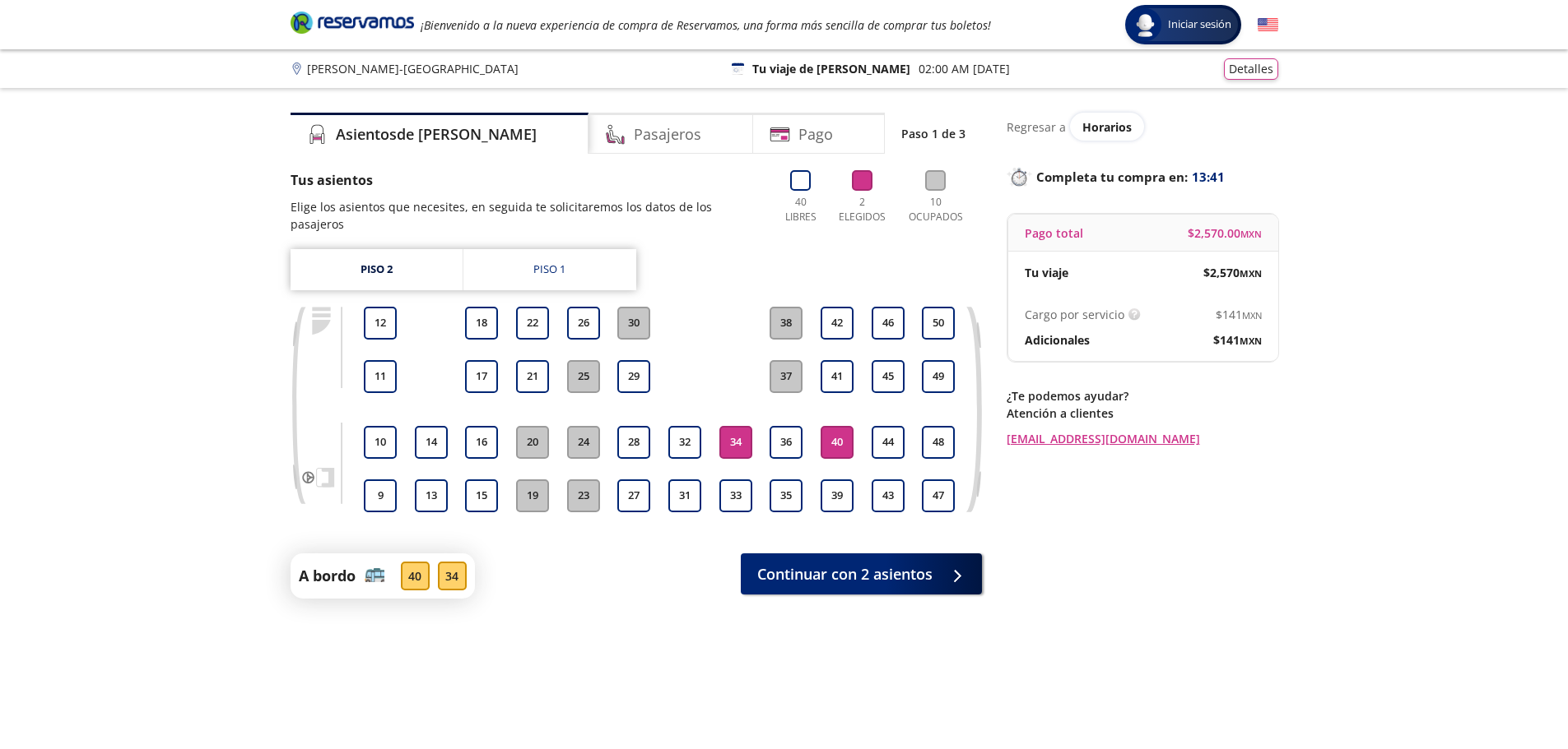
click at [835, 426] on button "40" at bounding box center [837, 443] width 33 height 33
click at [763, 419] on div "9 10 11 12 13 14 15 16 17 18 19 20 21 22 23 24 25 26 27 28 29 30 31 32 33 34 35…" at bounding box center [660, 410] width 597 height 206
click at [730, 426] on button "34" at bounding box center [736, 443] width 33 height 33
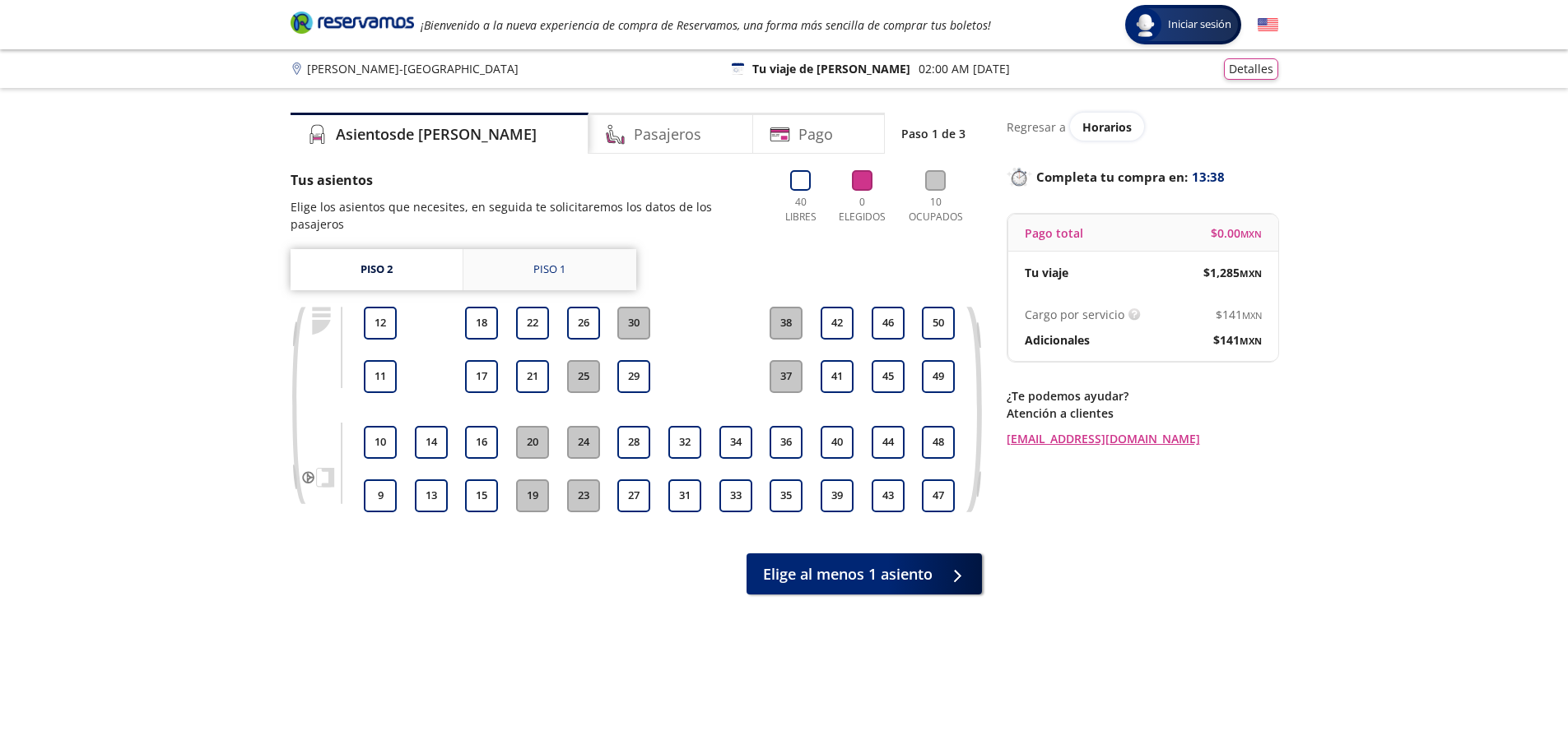
click at [572, 249] on link "Piso 1" at bounding box center [549, 270] width 172 height 41
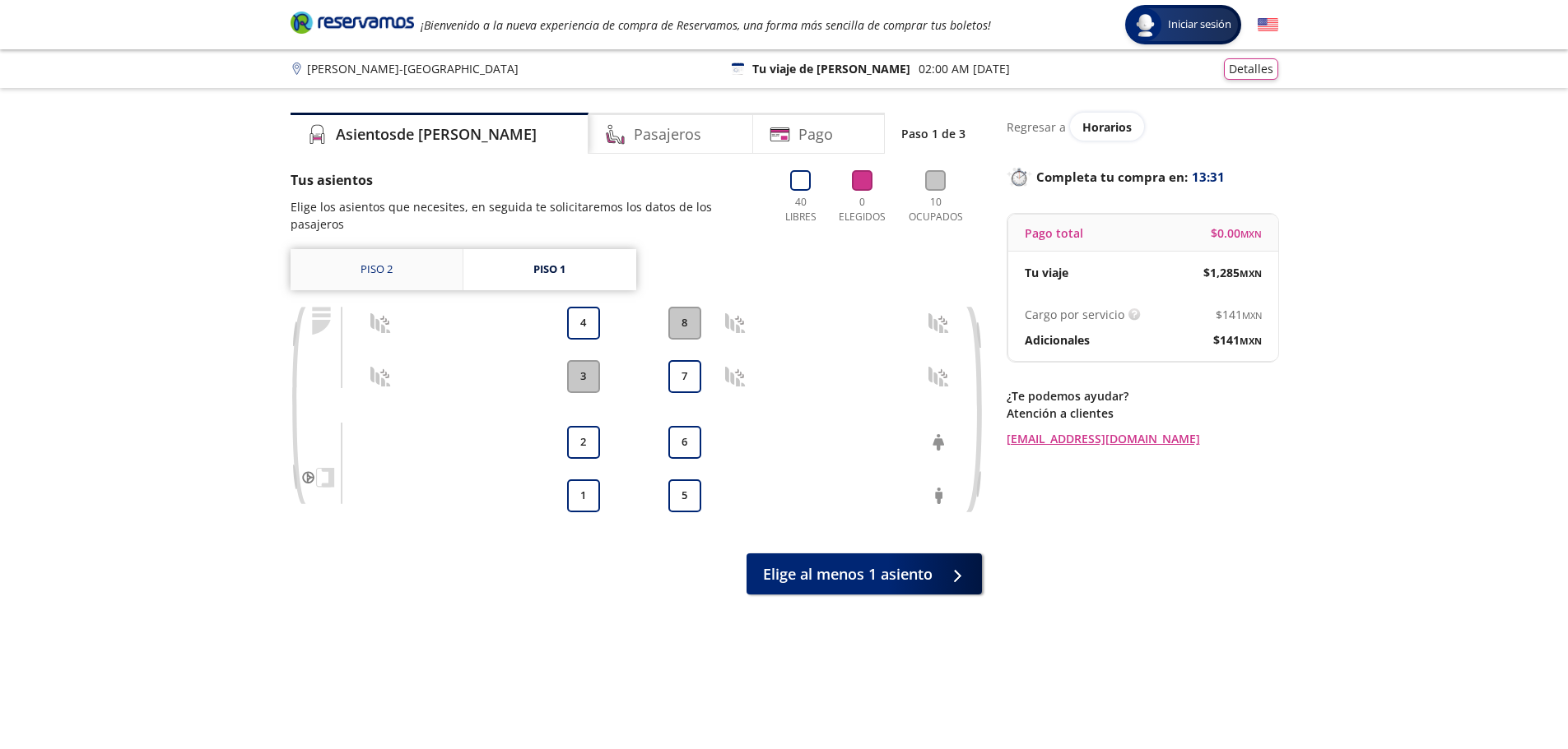
click at [385, 249] on link "Piso 2" at bounding box center [376, 270] width 172 height 41
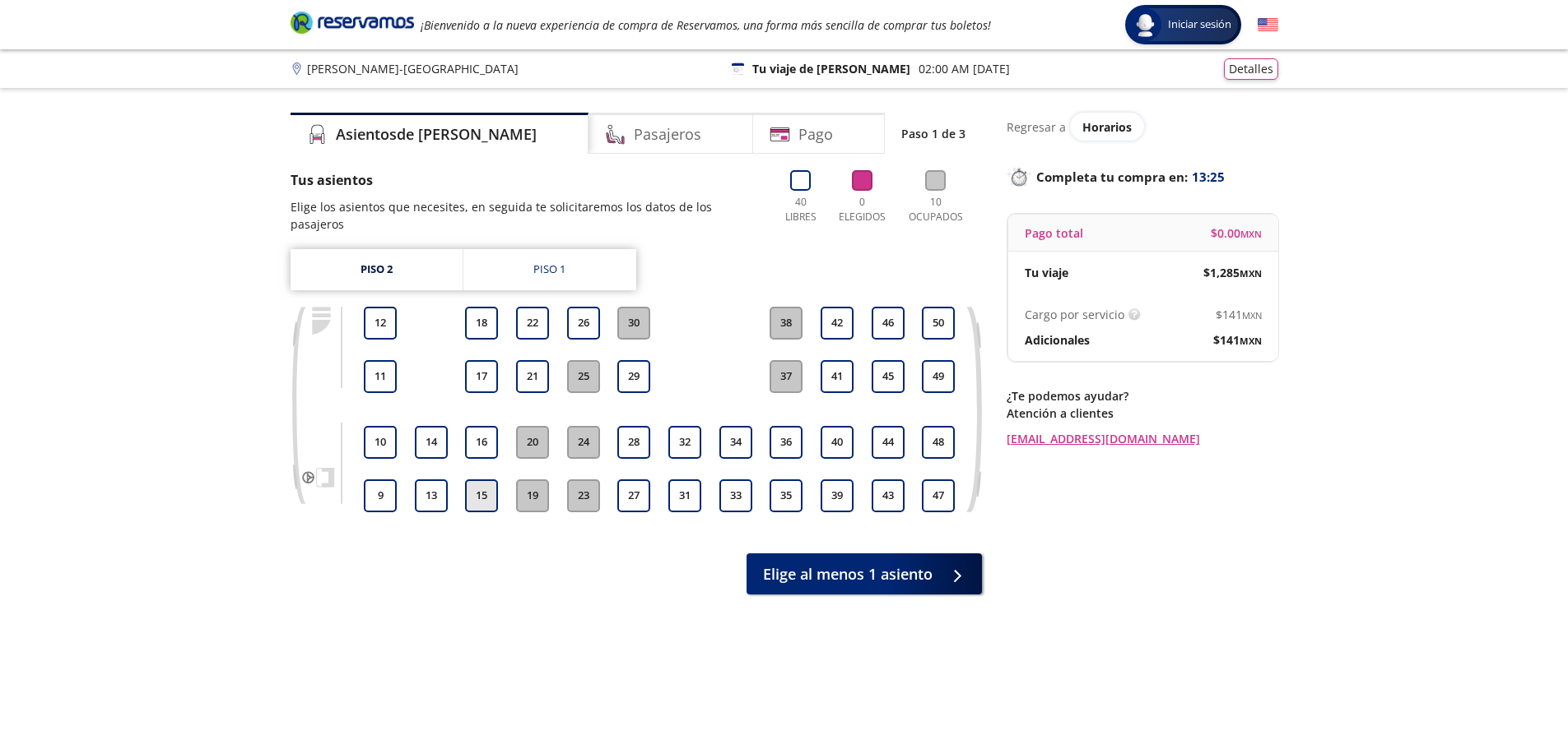
click at [469, 485] on button "15" at bounding box center [482, 496] width 33 height 33
click at [476, 488] on button "15" at bounding box center [482, 496] width 33 height 33
drag, startPoint x: 489, startPoint y: 437, endPoint x: 517, endPoint y: 447, distance: 29.7
click at [488, 437] on button "16" at bounding box center [482, 443] width 33 height 33
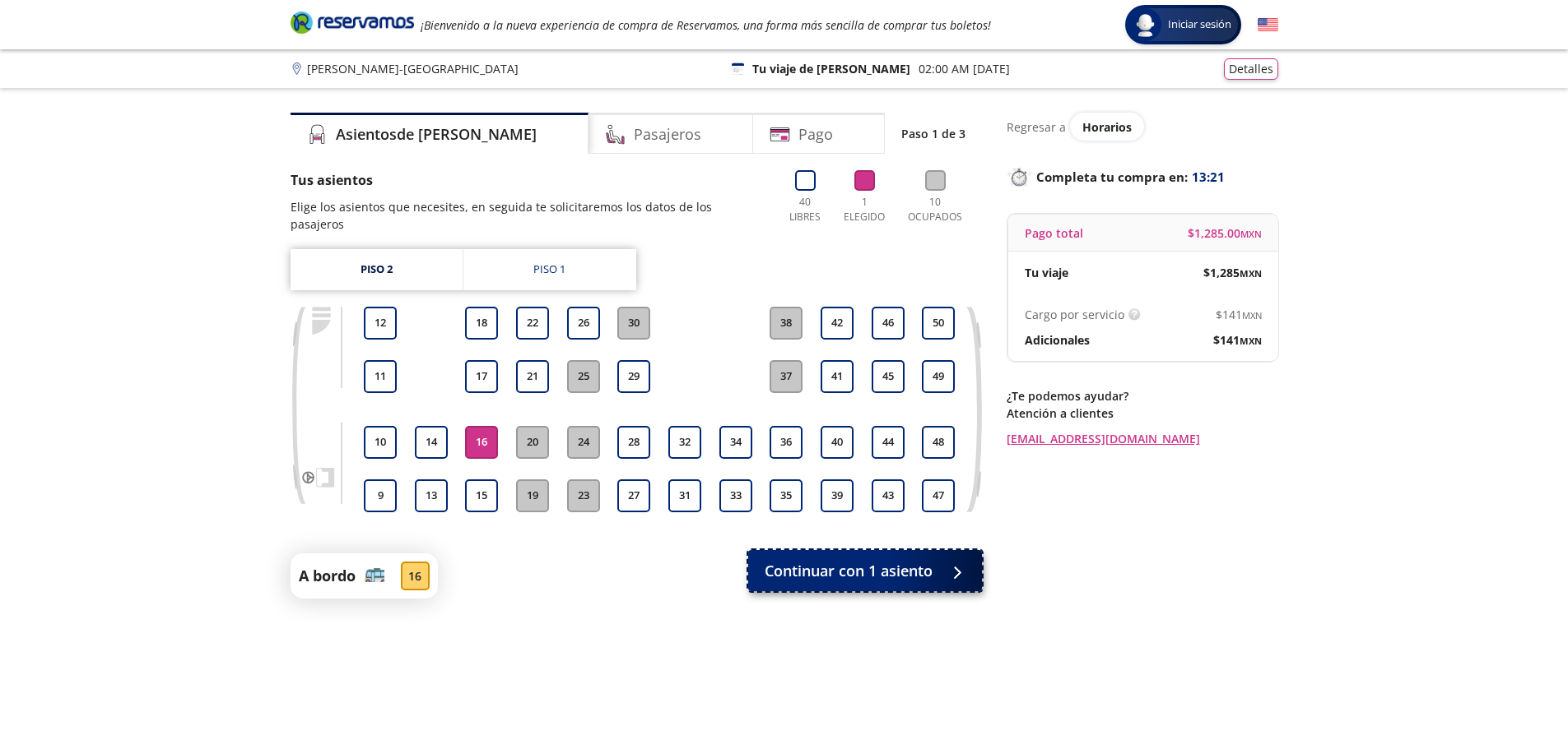
click at [851, 560] on span "Continuar con 1 asiento" at bounding box center [848, 570] width 168 height 22
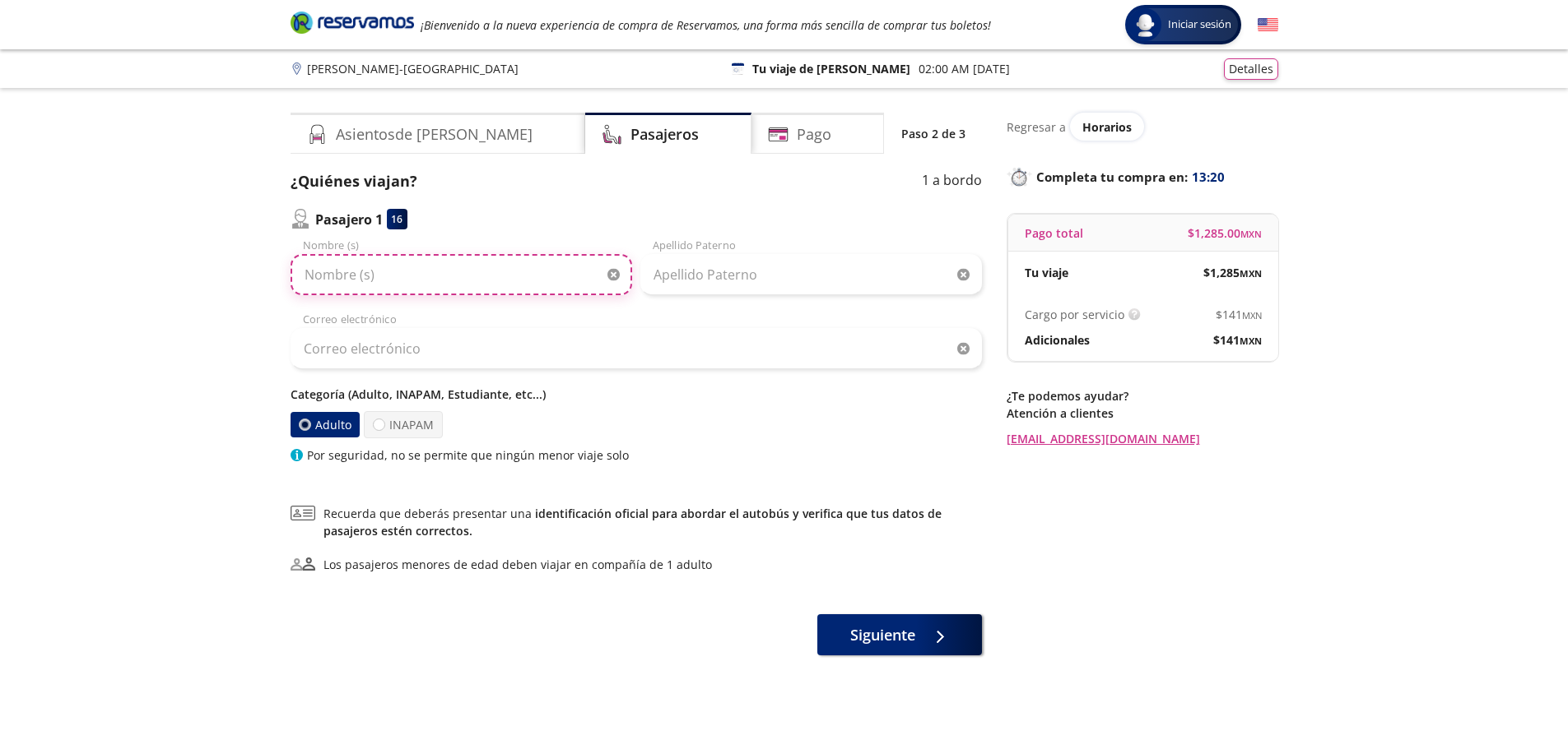
click at [470, 275] on input "Nombre (s)" at bounding box center [461, 275] width 341 height 41
type input "[PERSON_NAME]"
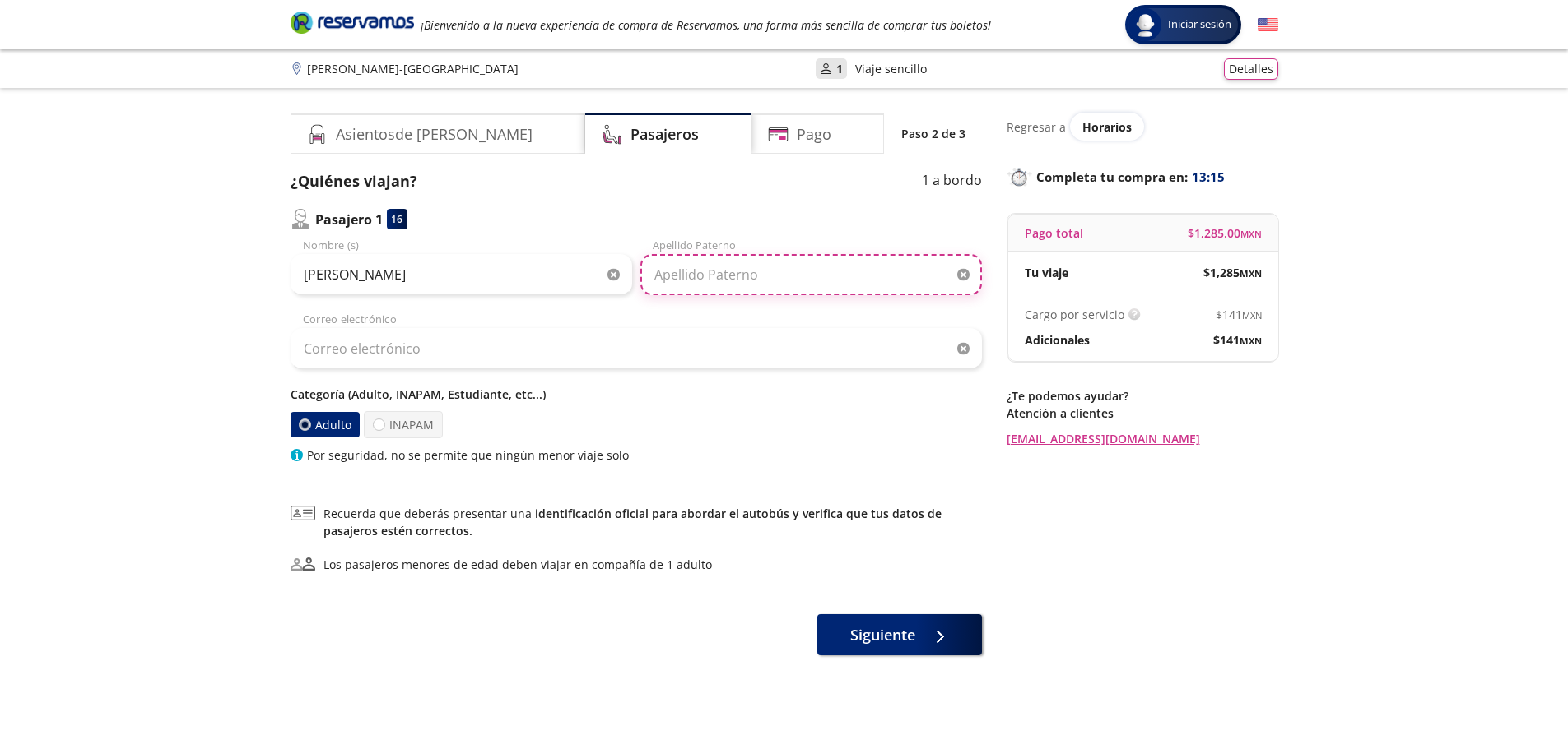
click at [688, 287] on input "Apellido Paterno" at bounding box center [811, 275] width 341 height 41
type input "[PERSON_NAME]"
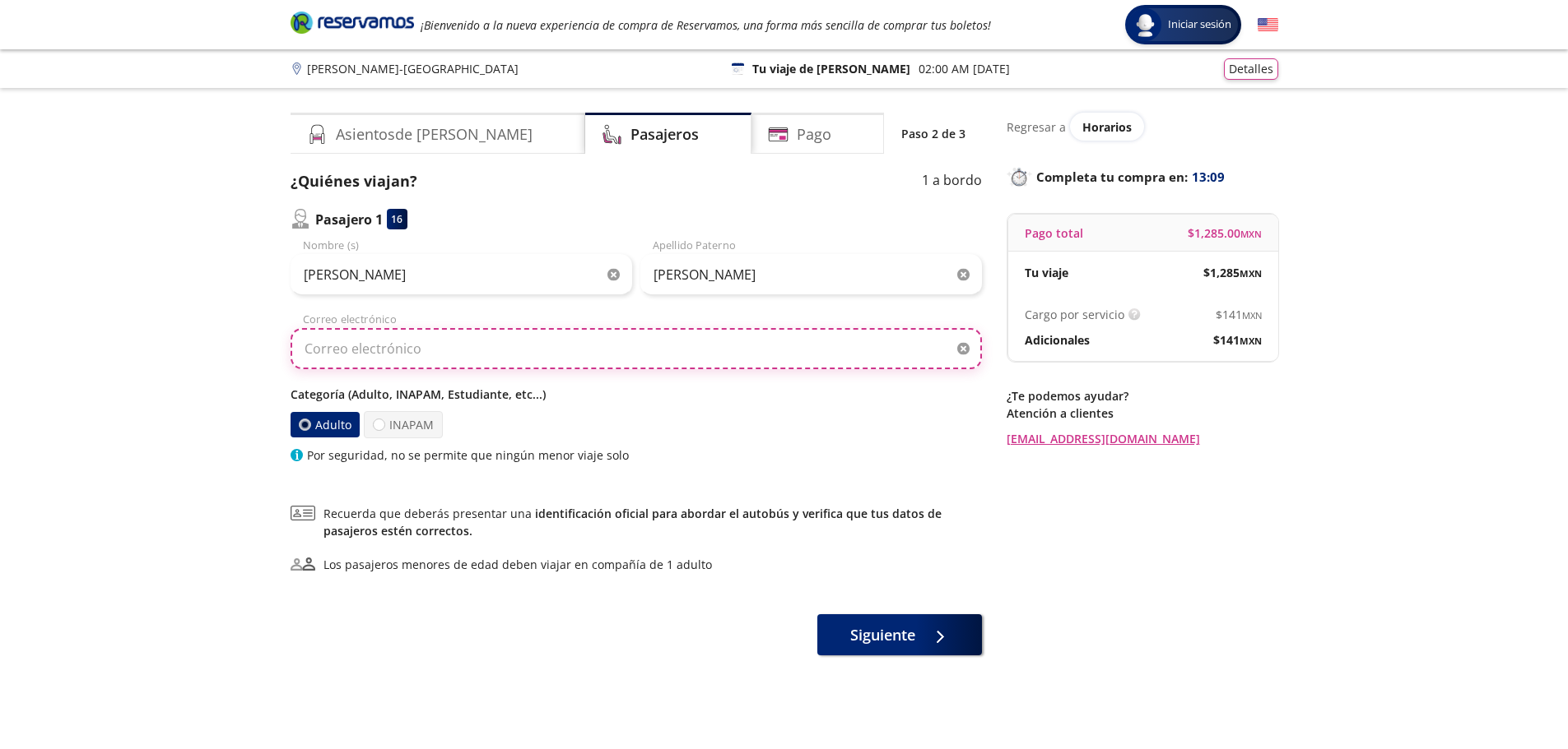
click at [620, 360] on input "Correo electrónico" at bounding box center [636, 348] width 692 height 41
type input "[EMAIL_ADDRESS][DOMAIN_NAME]"
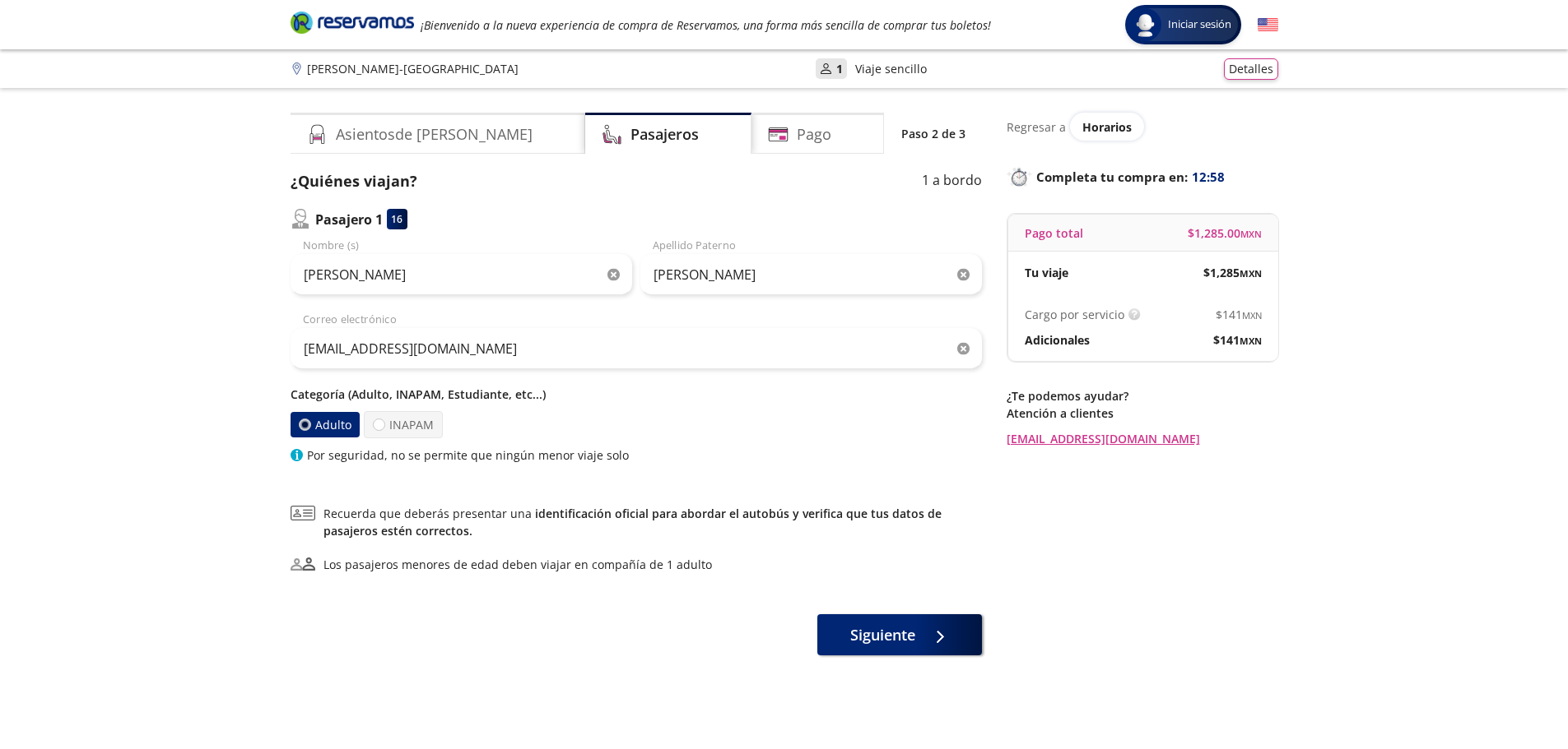
click at [995, 508] on div "Asientos de [PERSON_NAME] Pago Paso 2 de 3 ¿Quiénes viajan? 1 a bordo Pasajero …" at bounding box center [784, 431] width 1004 height 637
click at [920, 645] on button "Siguiente" at bounding box center [900, 632] width 165 height 41
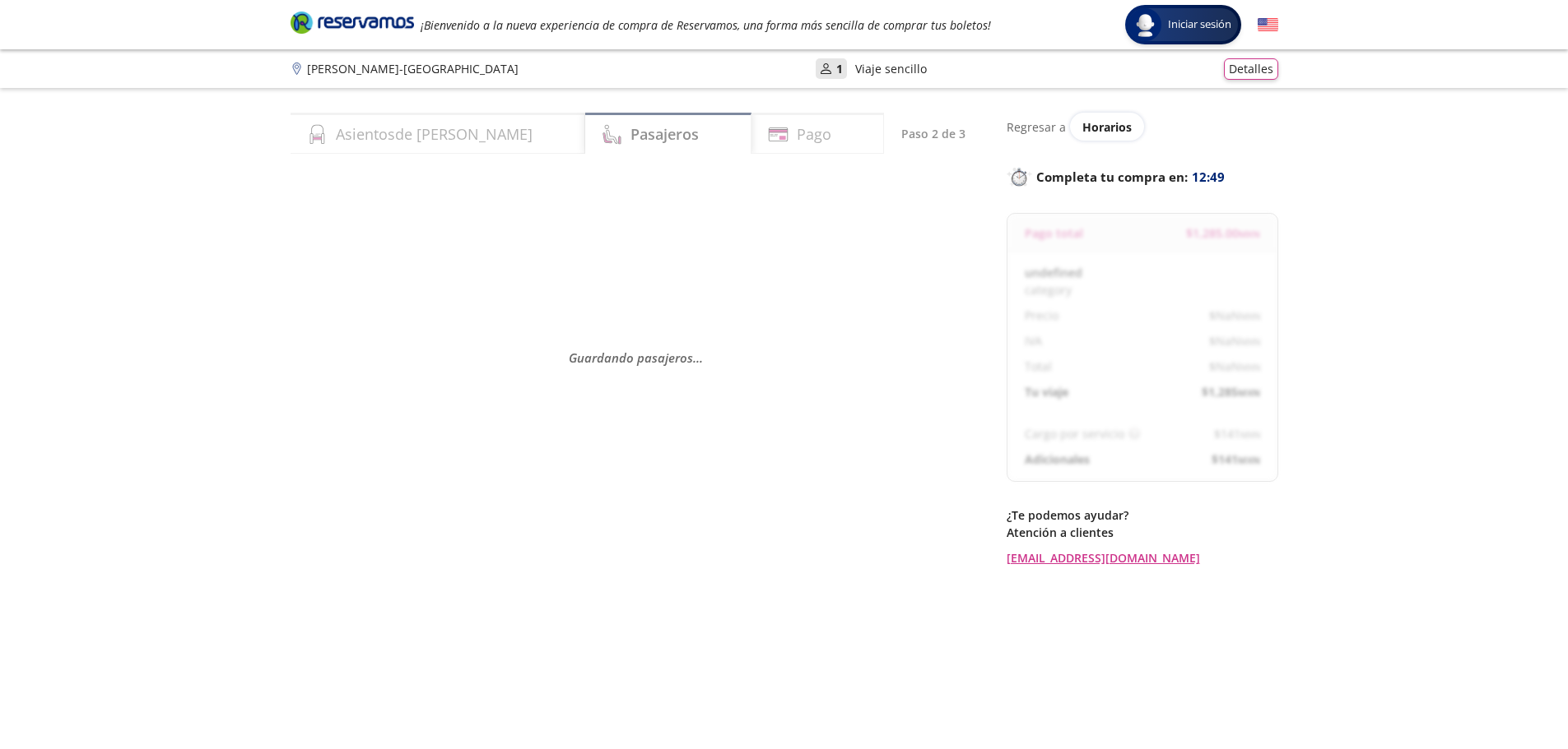
select select "MX"
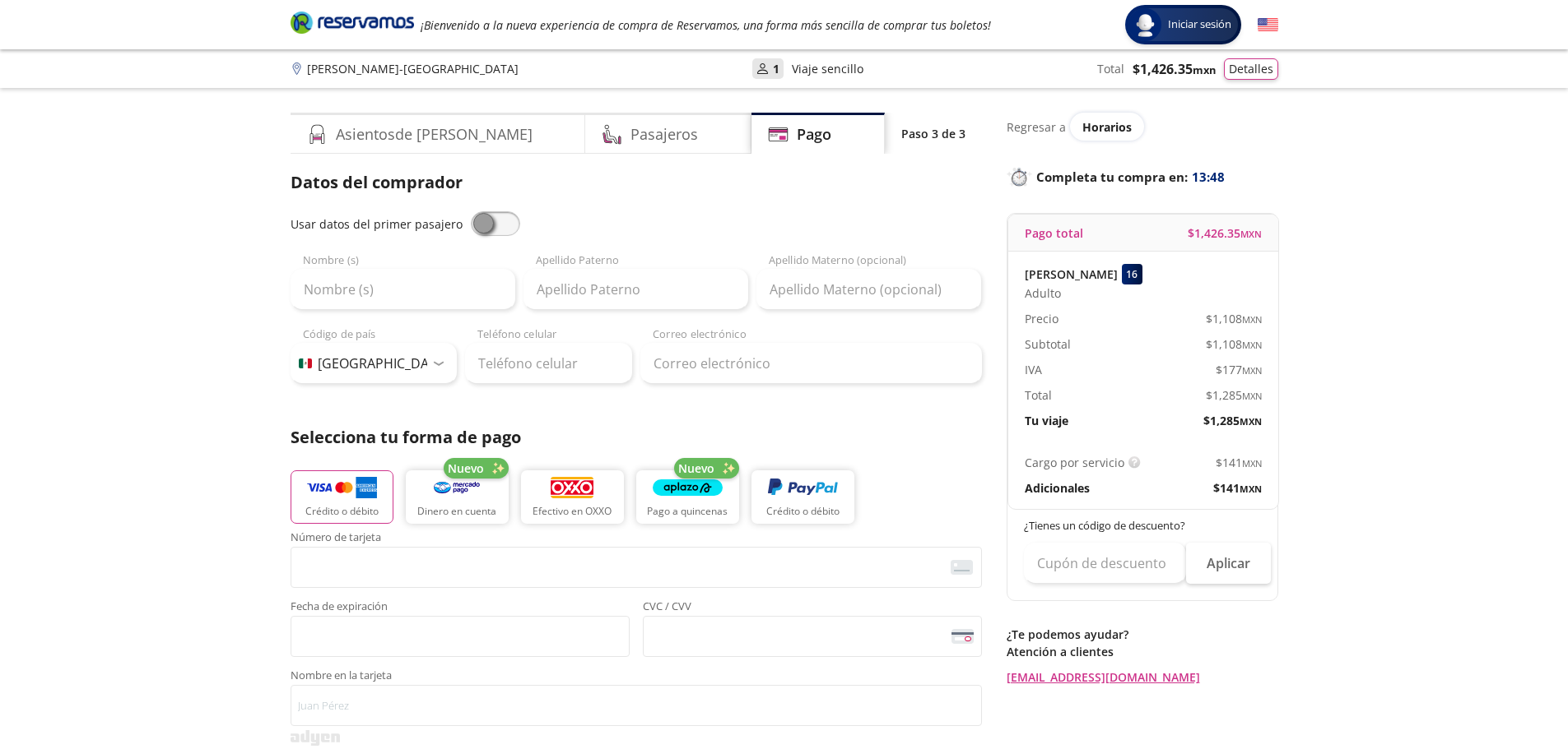
click at [503, 216] on span at bounding box center [496, 224] width 49 height 24
click at [471, 212] on input "checkbox" at bounding box center [471, 212] width 0 height 0
type input "[PERSON_NAME]"
type input "[EMAIL_ADDRESS][DOMAIN_NAME]"
